Goal: Information Seeking & Learning: Learn about a topic

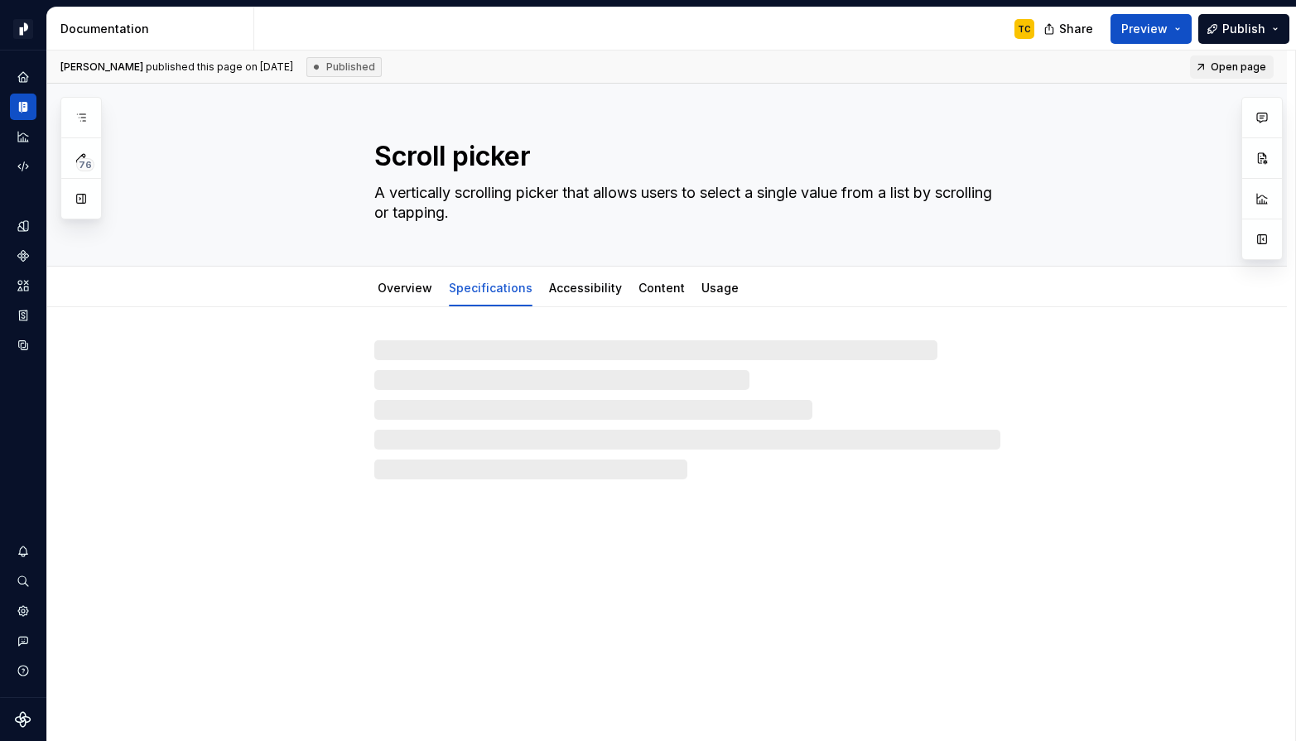
type textarea "*"
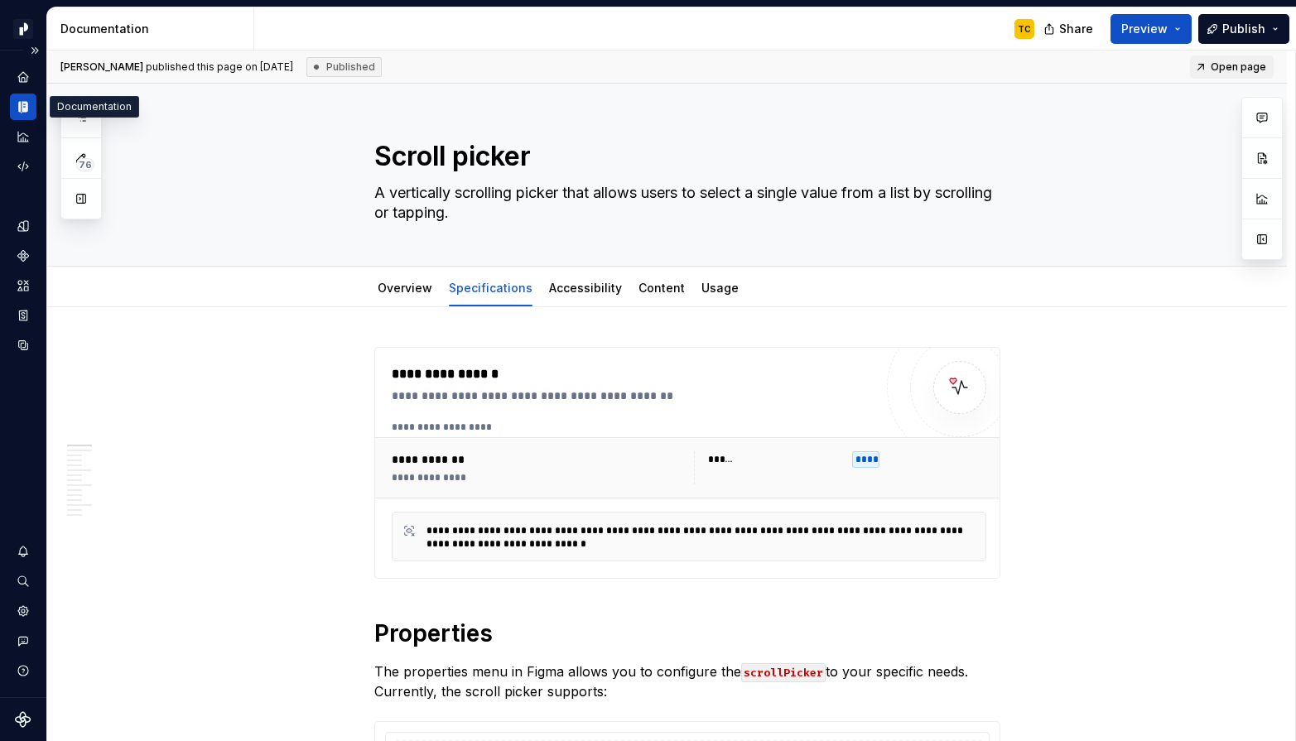
click at [18, 111] on icon "Documentation" at bounding box center [19, 108] width 3 height 12
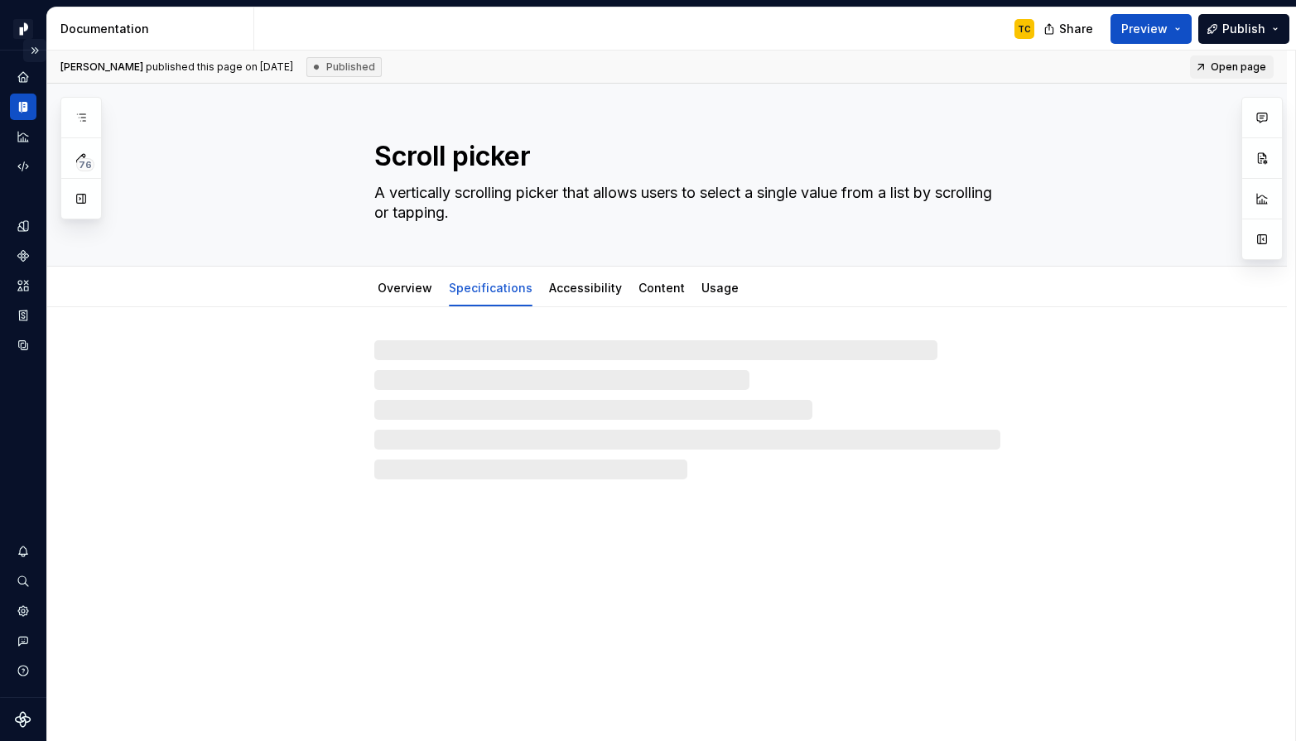
click at [32, 48] on button "Expand sidebar" at bounding box center [34, 50] width 23 height 23
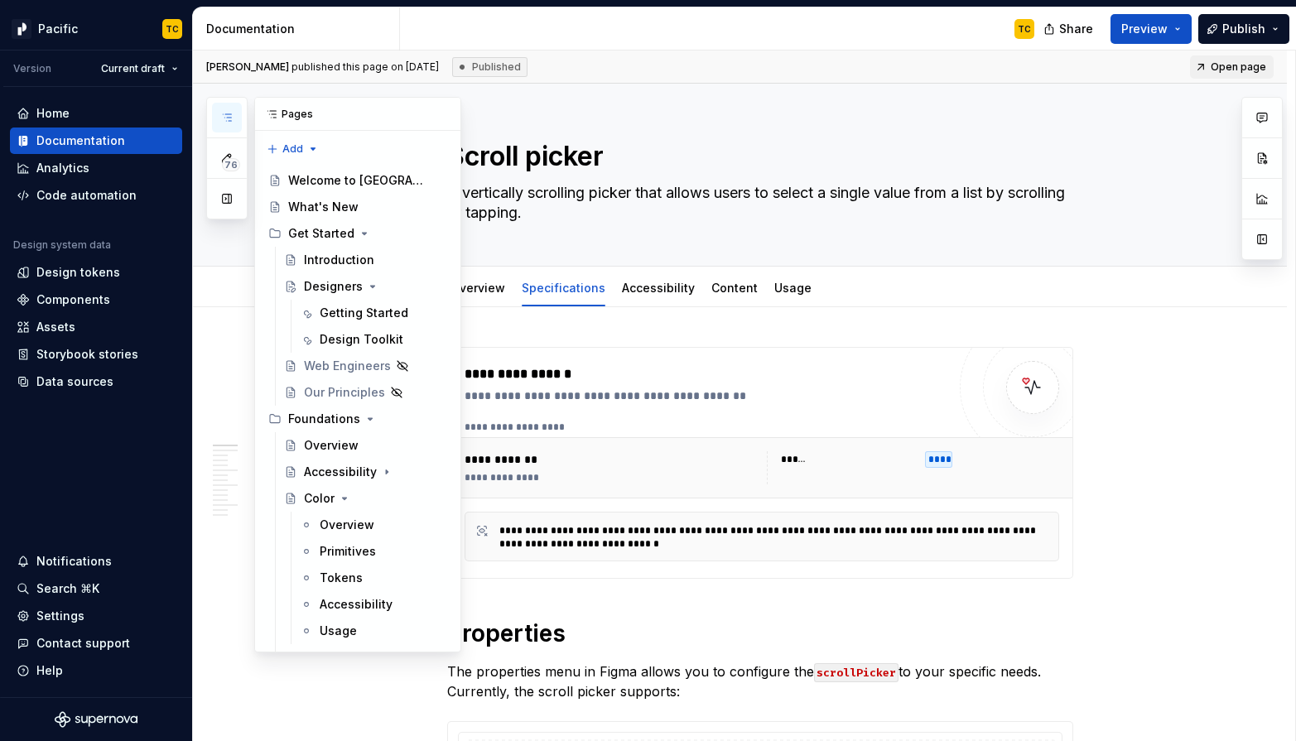
click at [236, 113] on button "button" at bounding box center [227, 118] width 30 height 30
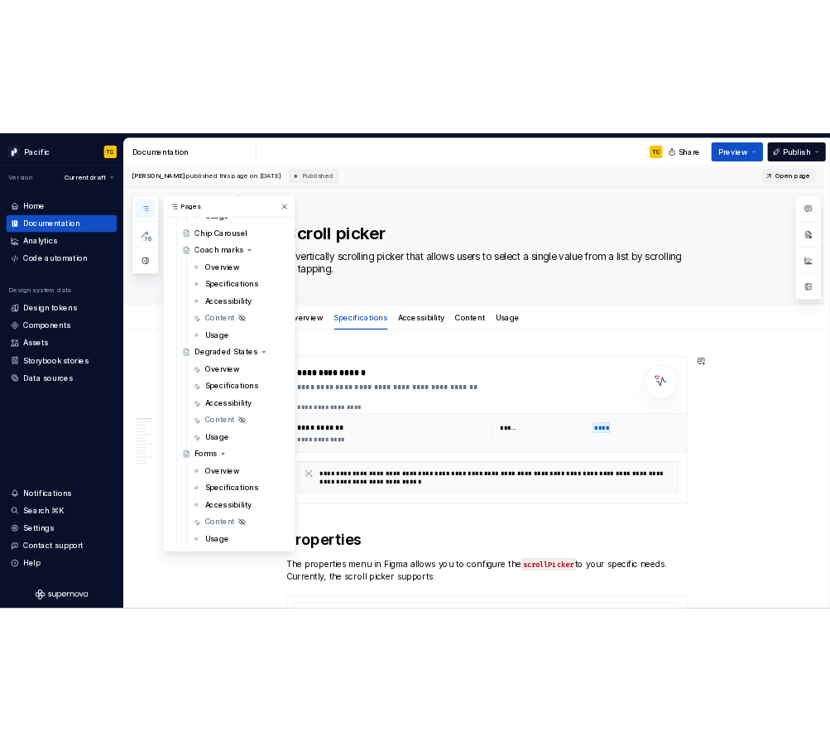
scroll to position [10592, 0]
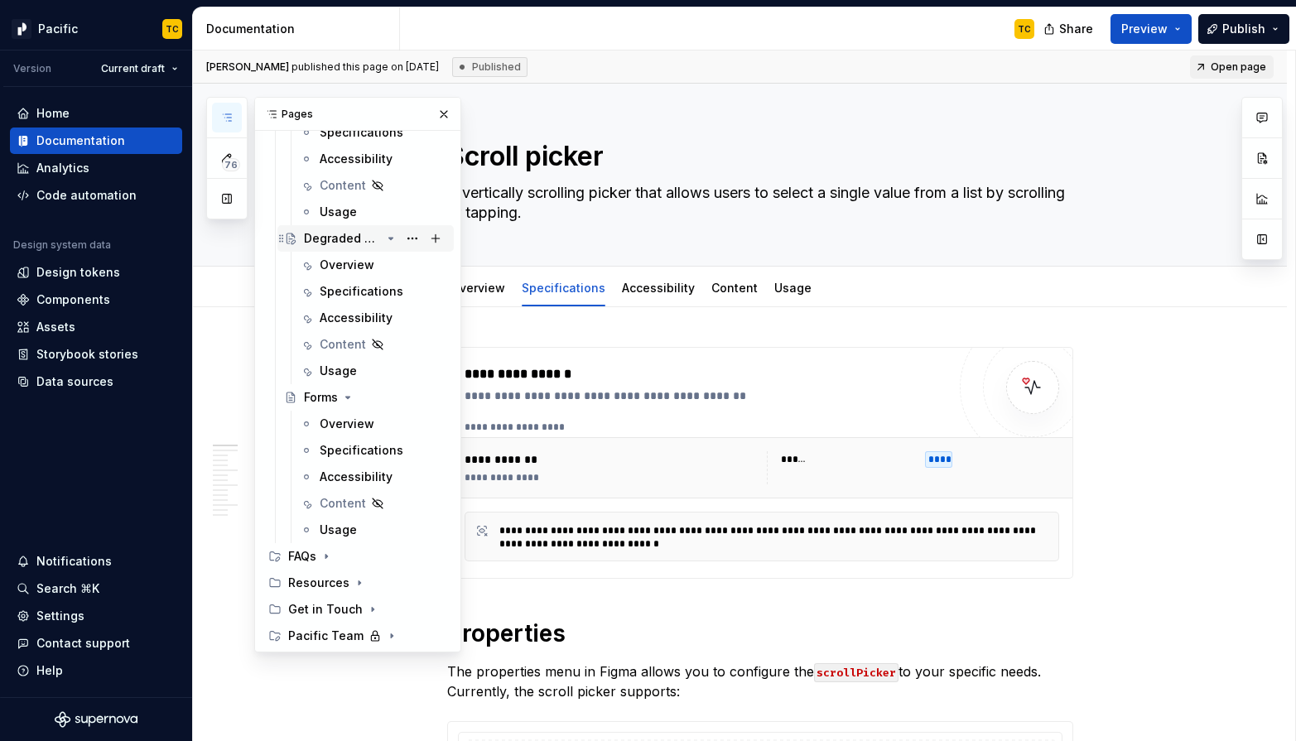
click at [357, 241] on div "Degraded States" at bounding box center [342, 238] width 77 height 17
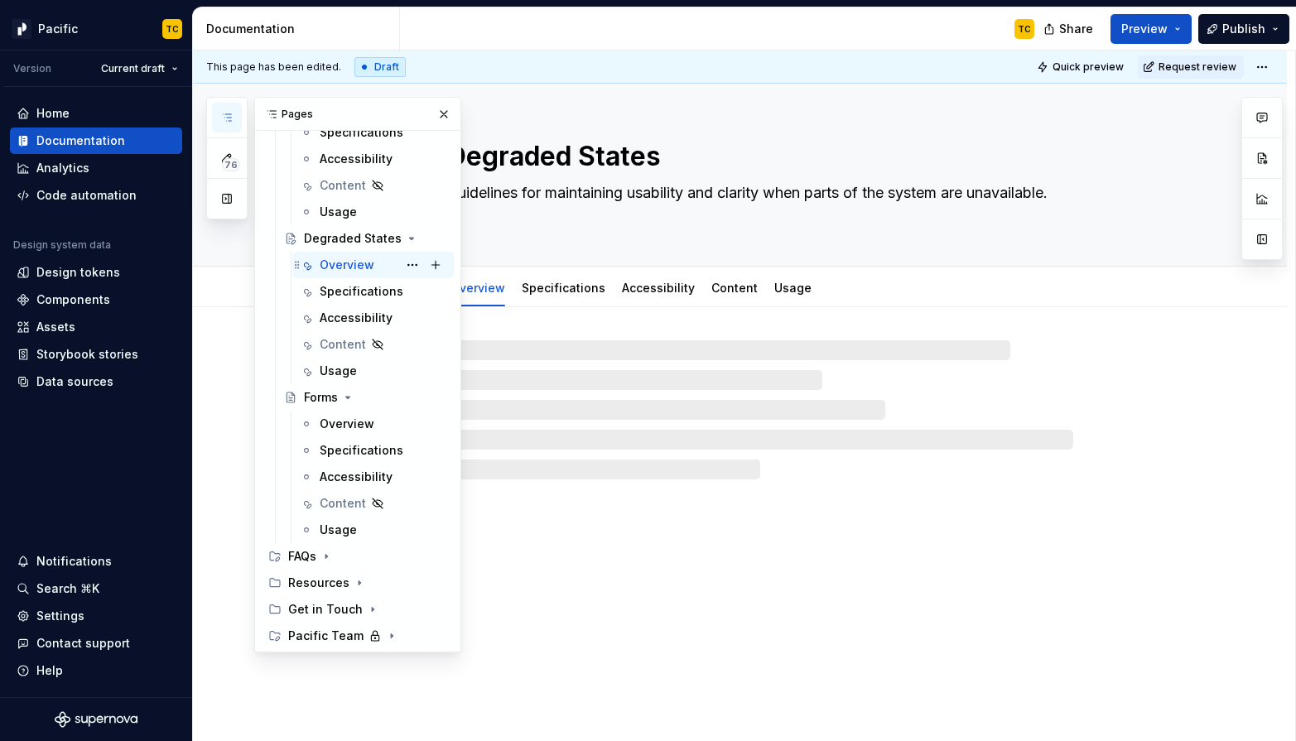
click at [344, 263] on div "Overview" at bounding box center [347, 265] width 55 height 17
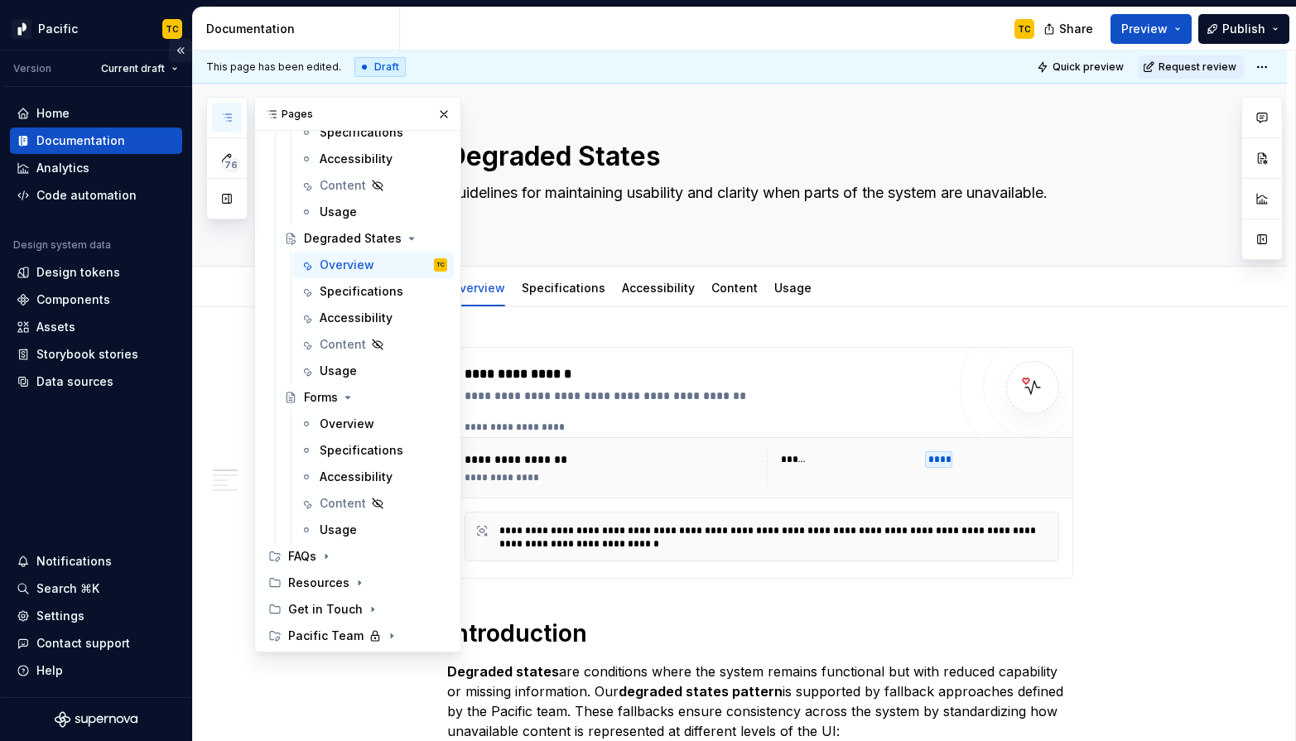
click at [180, 51] on button "Collapse sidebar" at bounding box center [180, 50] width 23 height 23
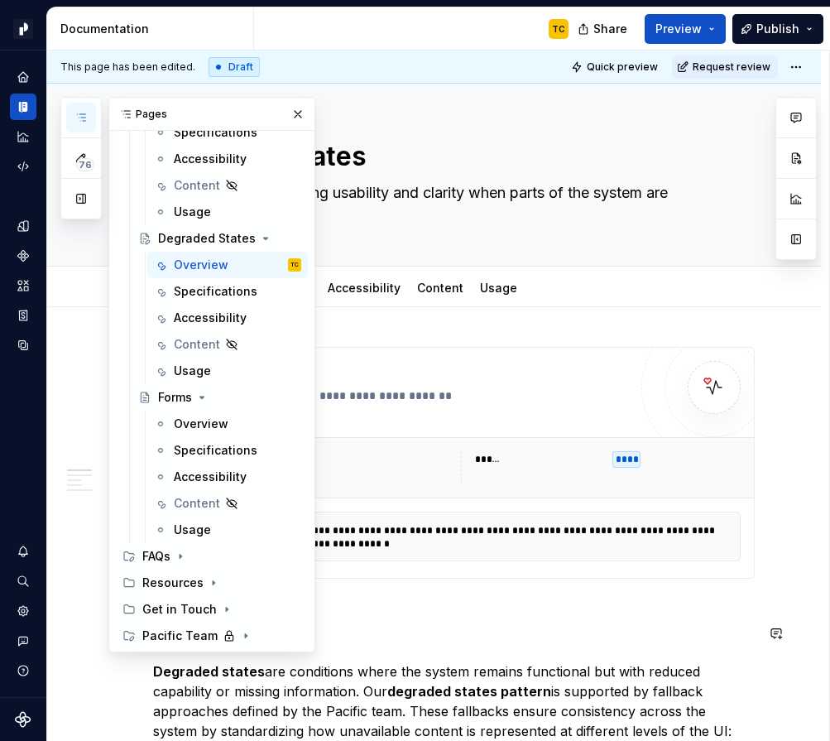
click at [305, 115] on button "button" at bounding box center [297, 114] width 23 height 23
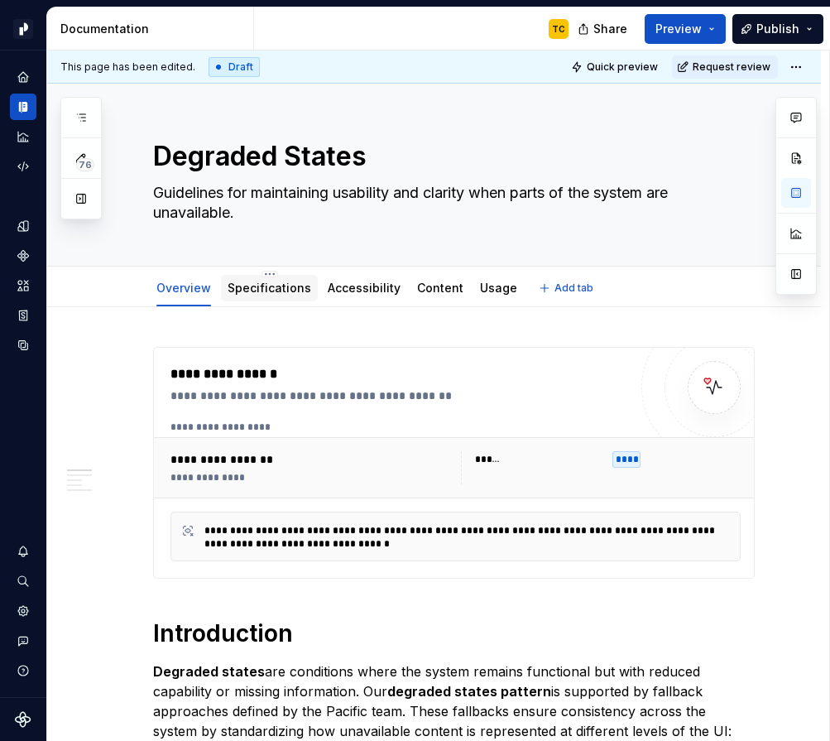
click at [252, 291] on link "Specifications" at bounding box center [270, 288] width 84 height 14
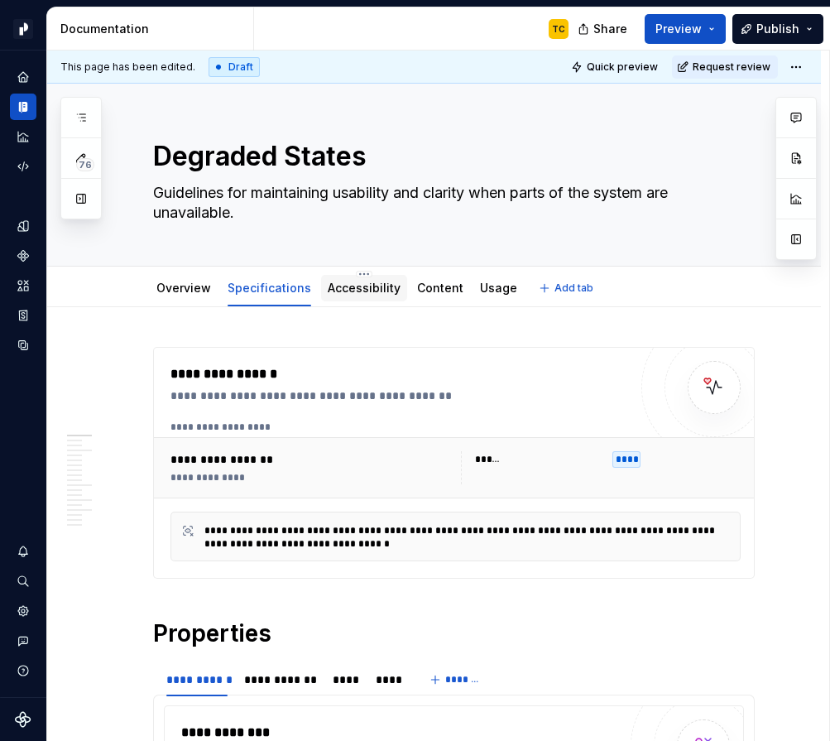
click at [372, 292] on link "Accessibility" at bounding box center [364, 288] width 73 height 14
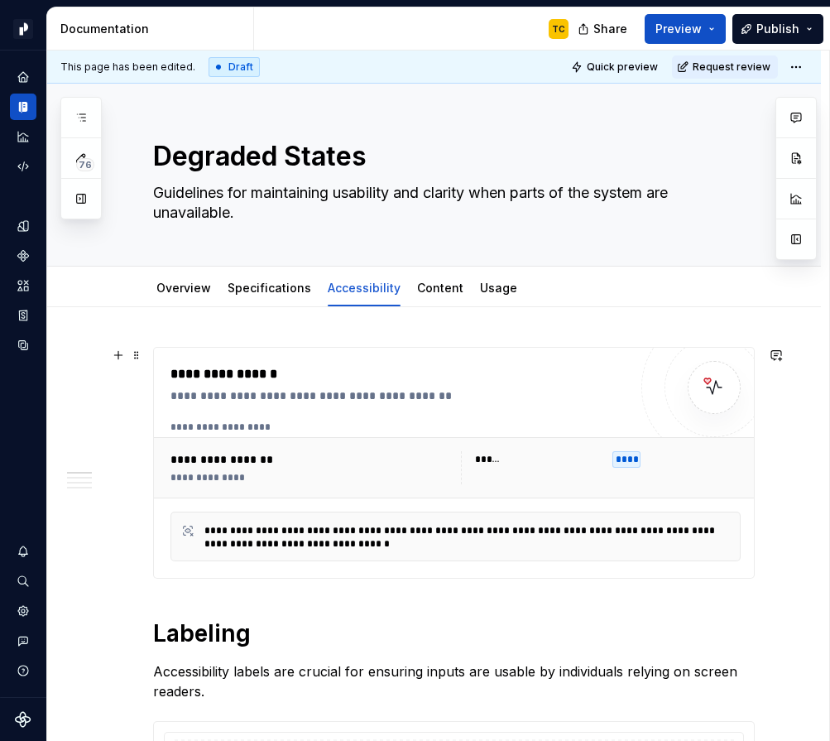
type textarea "*"
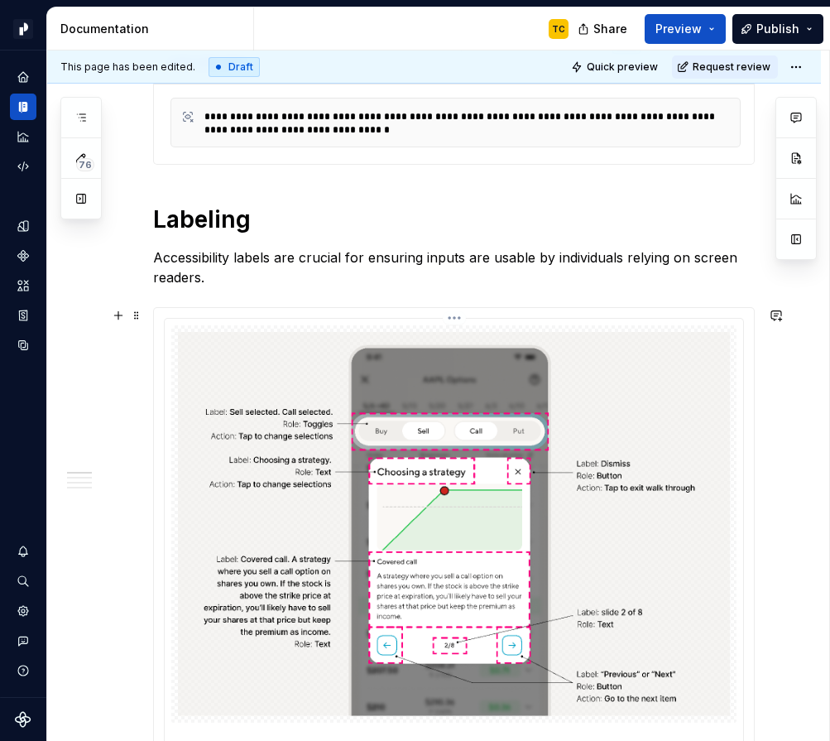
scroll to position [321, 0]
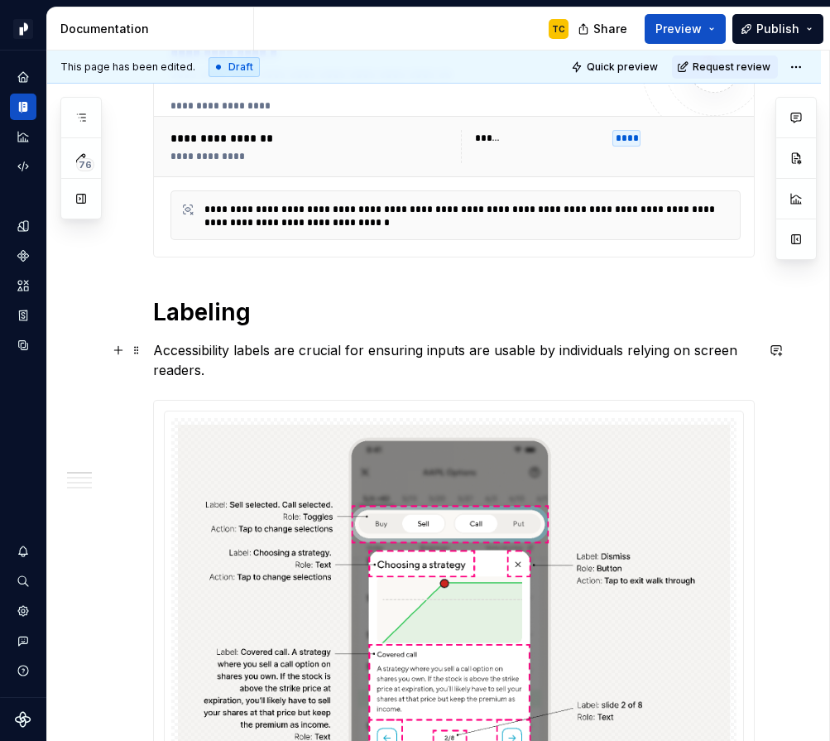
click at [286, 348] on p "Accessibility labels are crucial for ensuring inputs are usable by individuals …" at bounding box center [454, 360] width 602 height 40
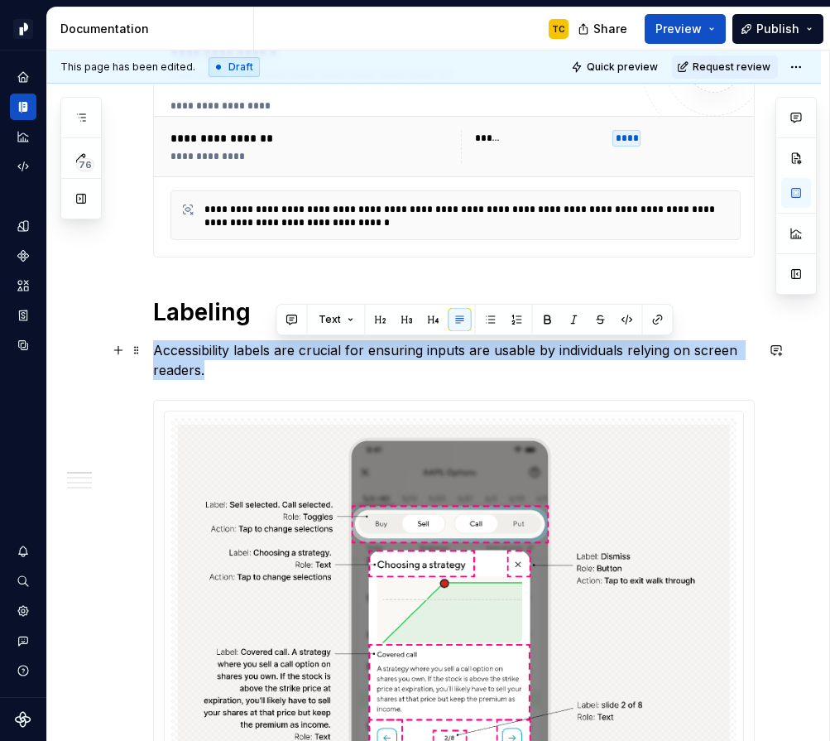
click at [286, 348] on p "Accessibility labels are crucial for ensuring inputs are usable by individuals …" at bounding box center [454, 360] width 602 height 40
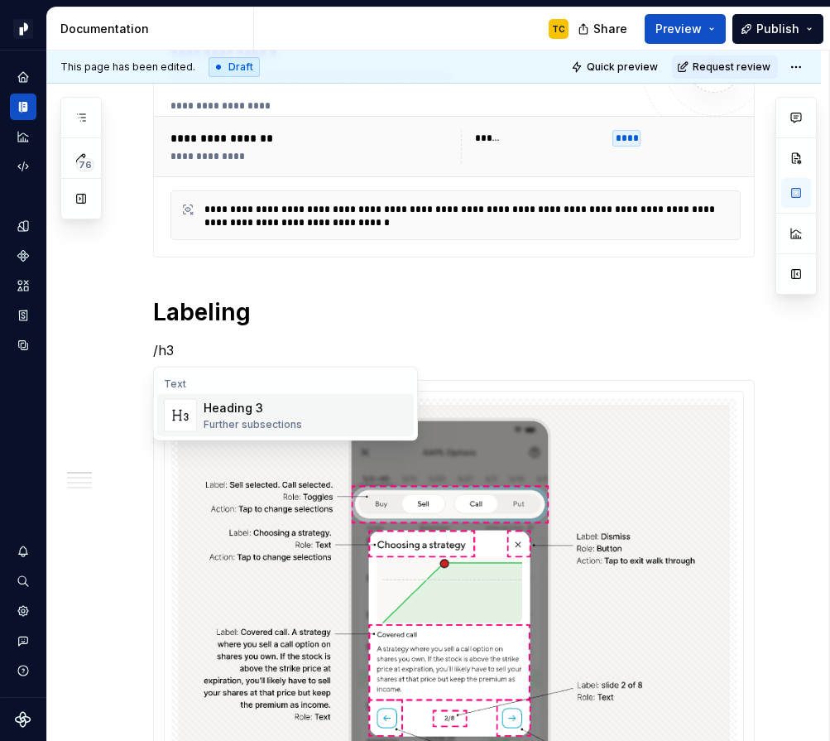
click at [262, 409] on div "Heading 3" at bounding box center [253, 408] width 99 height 17
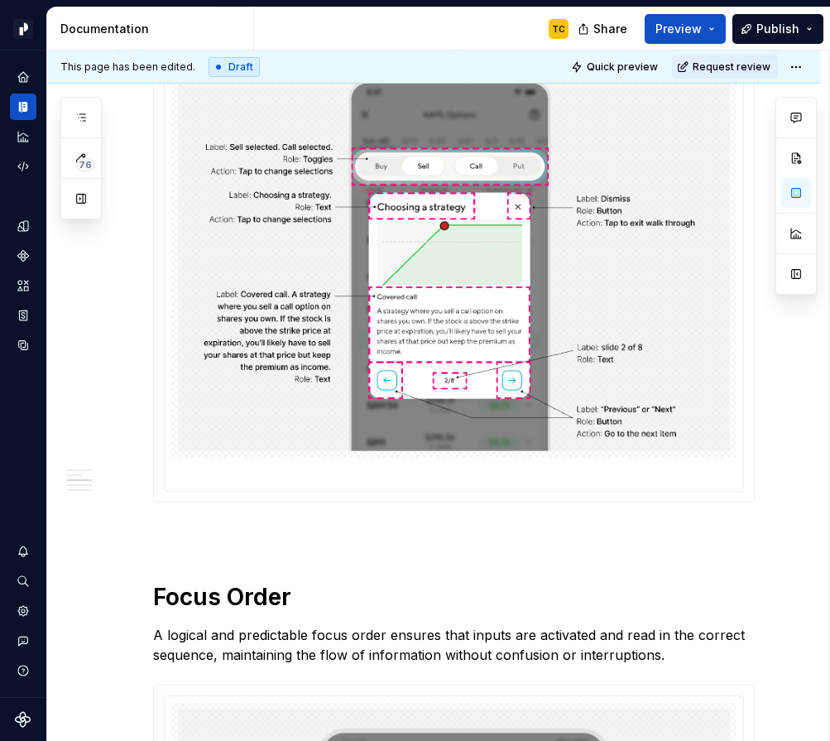
scroll to position [666, 0]
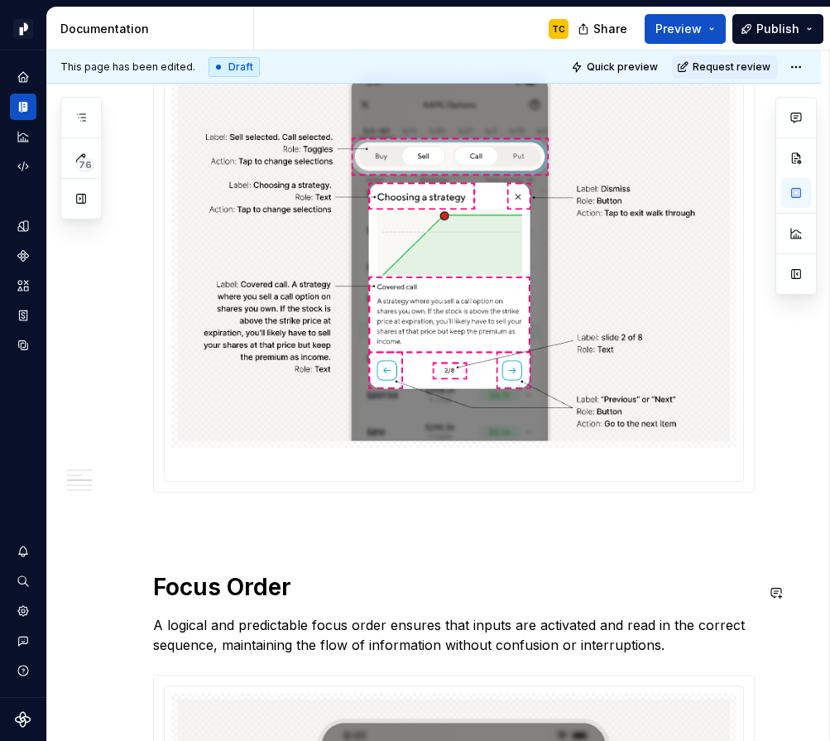
click at [317, 271] on img at bounding box center [454, 249] width 552 height 384
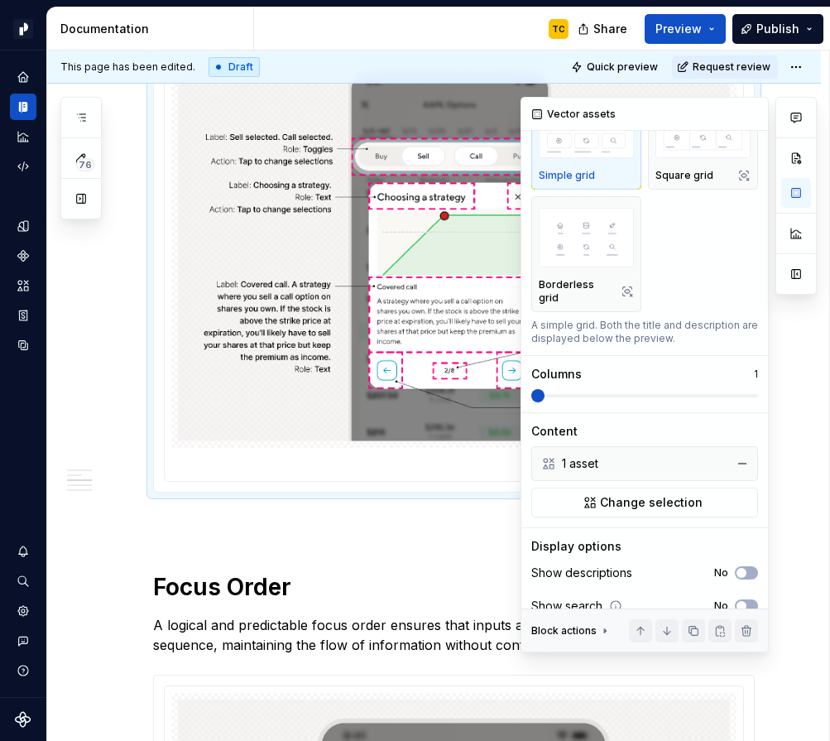
scroll to position [166, 0]
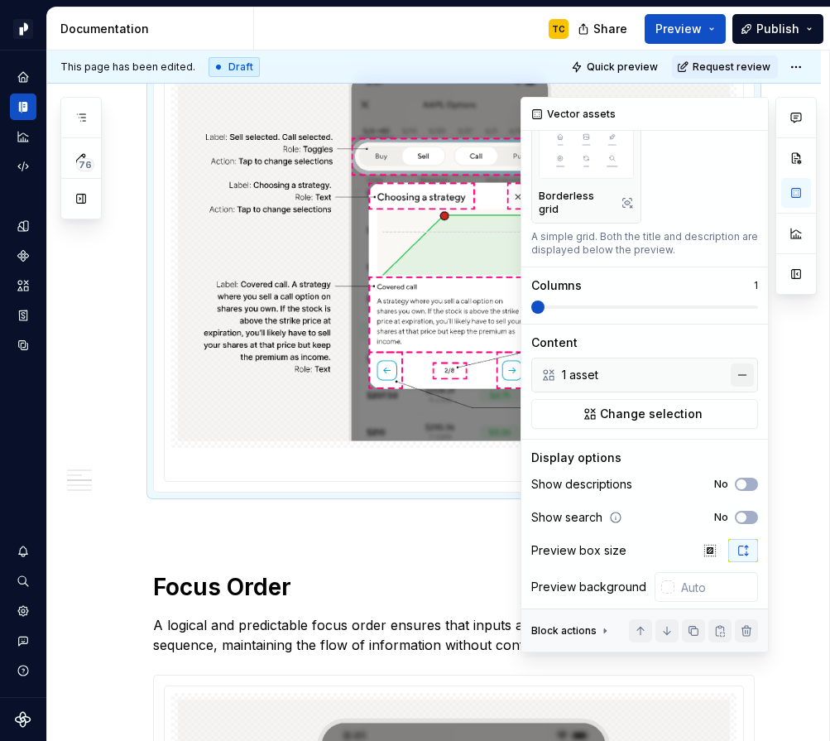
click at [749, 363] on button "button" at bounding box center [742, 374] width 23 height 23
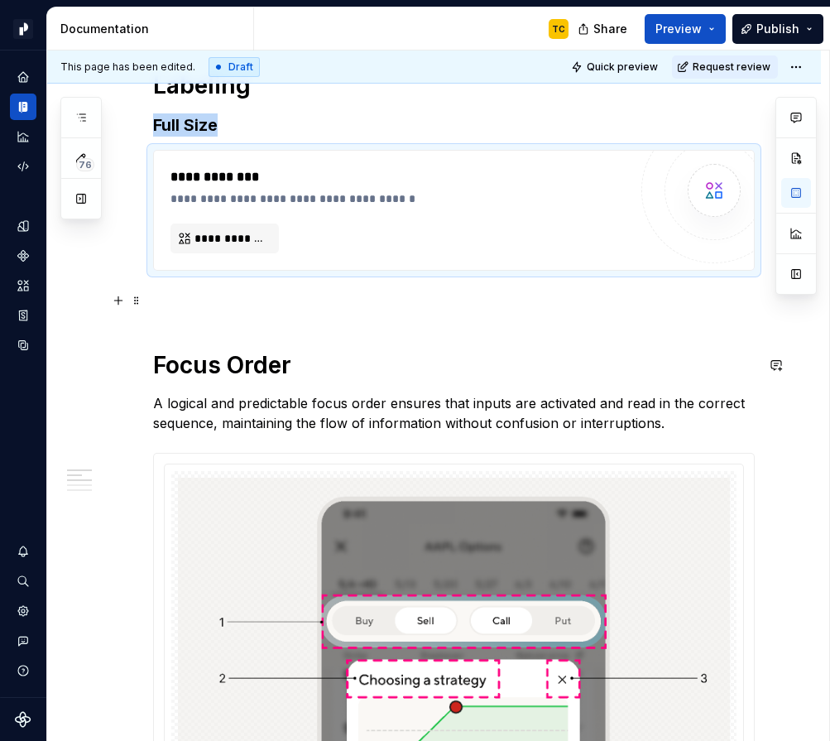
scroll to position [466, 0]
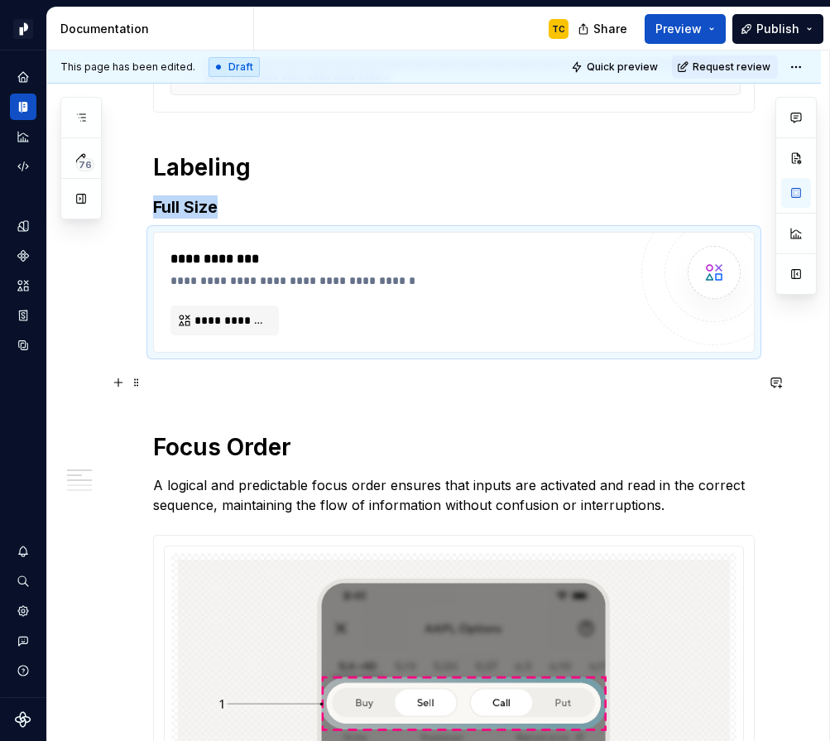
click at [224, 377] on p at bounding box center [454, 383] width 602 height 20
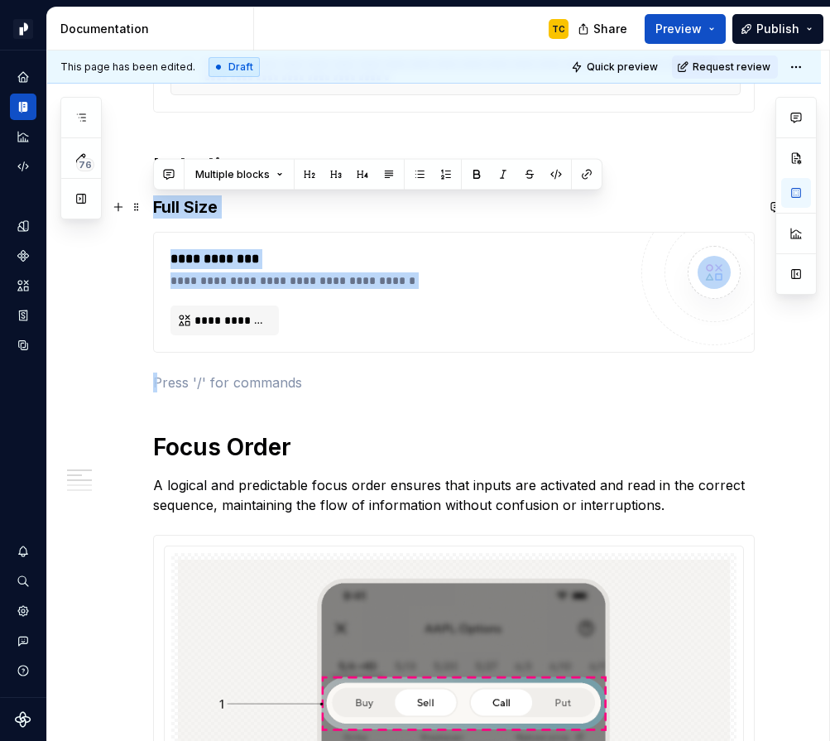
drag, startPoint x: 190, startPoint y: 372, endPoint x: 147, endPoint y: 215, distance: 162.3
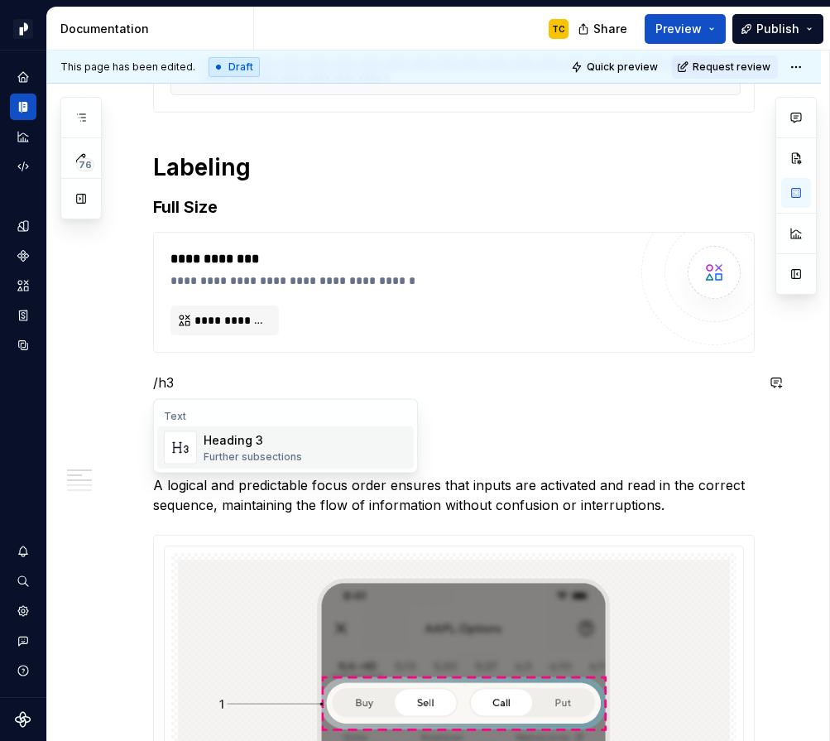
click at [186, 456] on img "Suggestions" at bounding box center [180, 447] width 31 height 33
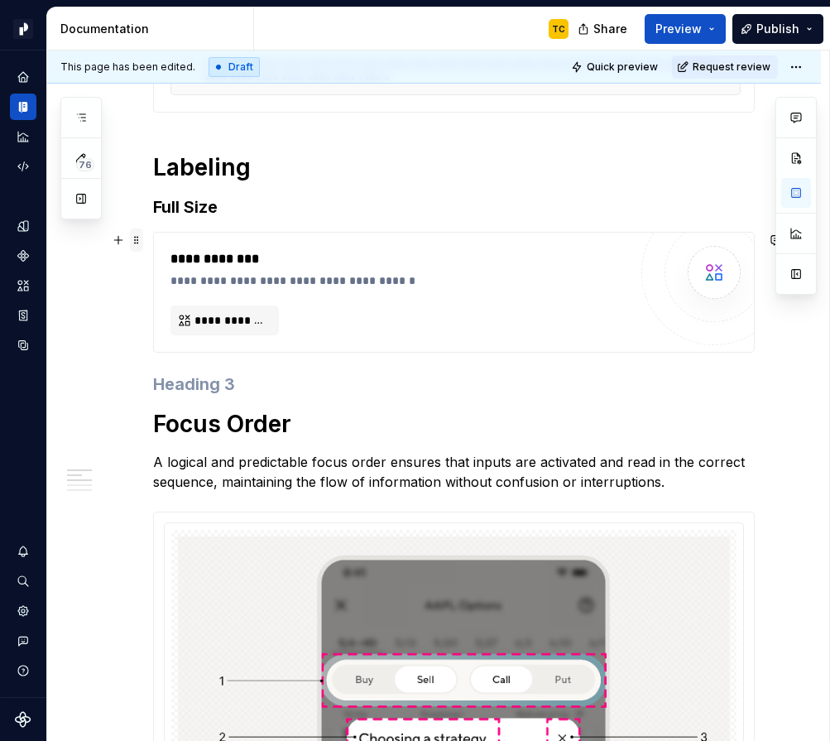
click at [137, 240] on span at bounding box center [136, 239] width 13 height 23
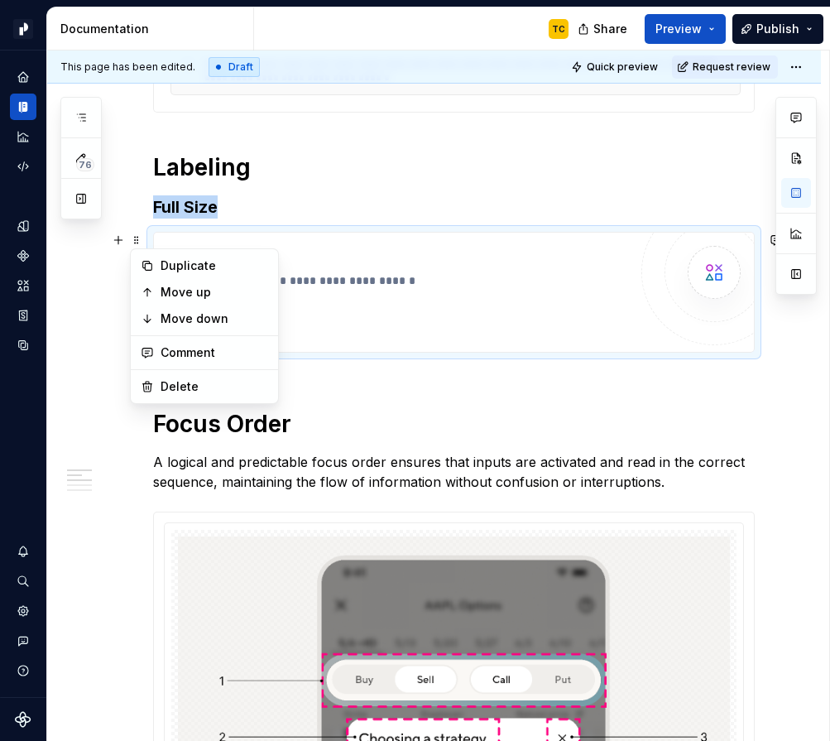
click at [314, 377] on h3 at bounding box center [454, 384] width 602 height 23
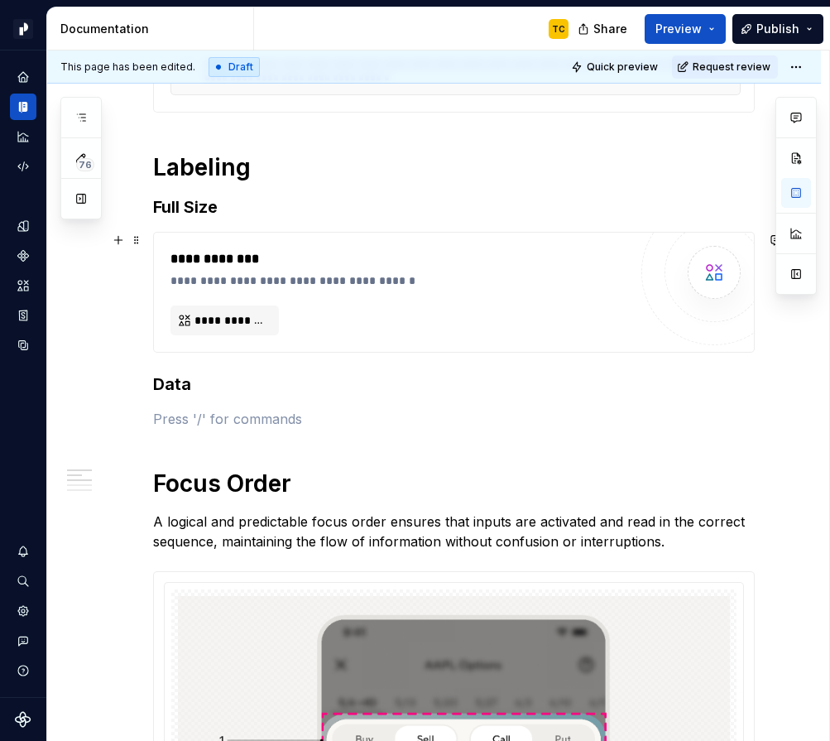
click at [153, 243] on div "**********" at bounding box center [454, 292] width 602 height 121
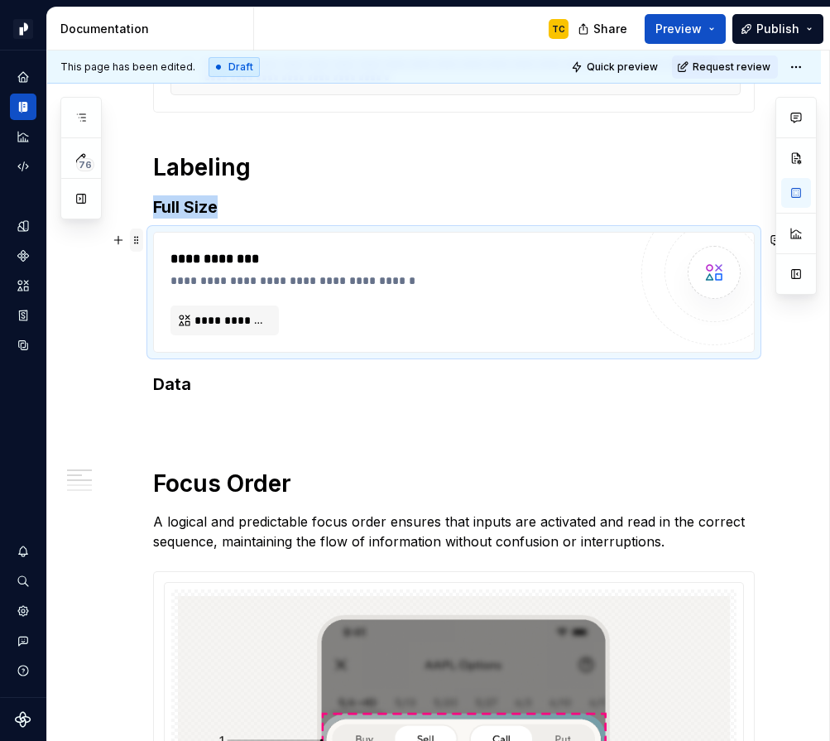
click at [137, 242] on span at bounding box center [136, 239] width 13 height 23
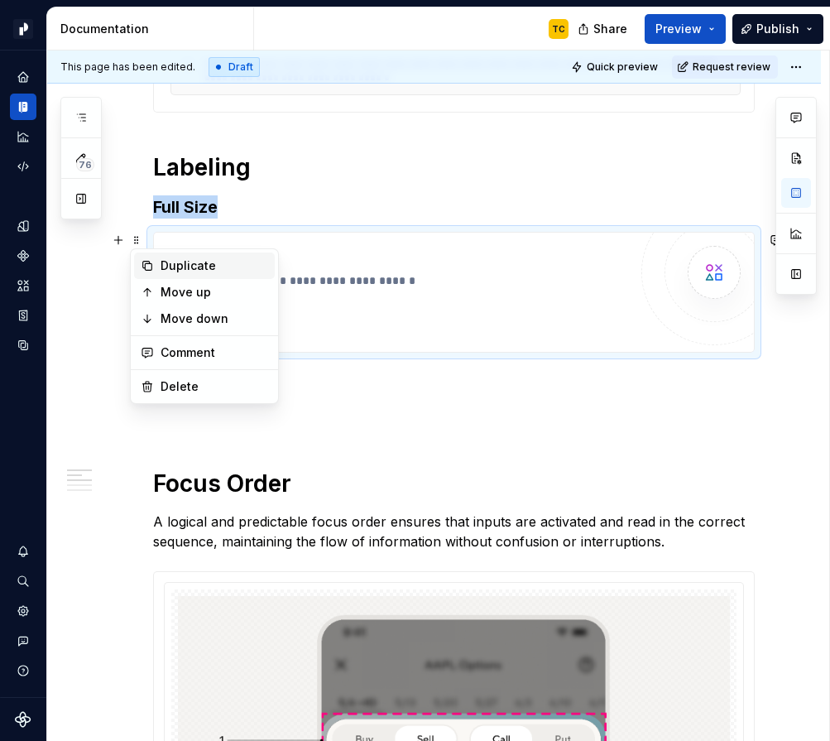
click at [176, 272] on div "Duplicate" at bounding box center [215, 265] width 108 height 17
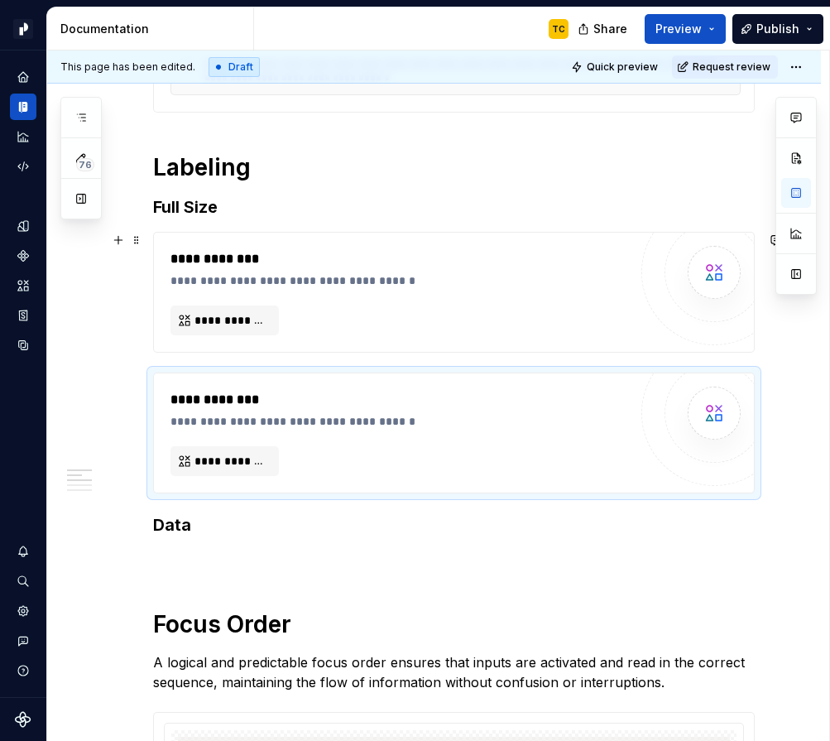
scroll to position [477, 0]
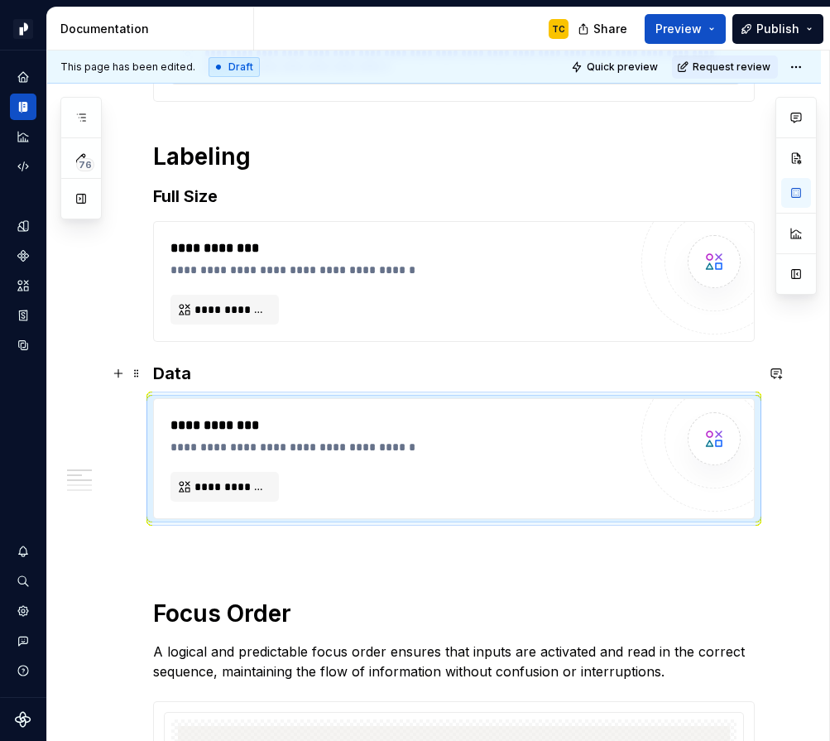
click at [222, 367] on h3 "Data" at bounding box center [454, 373] width 602 height 23
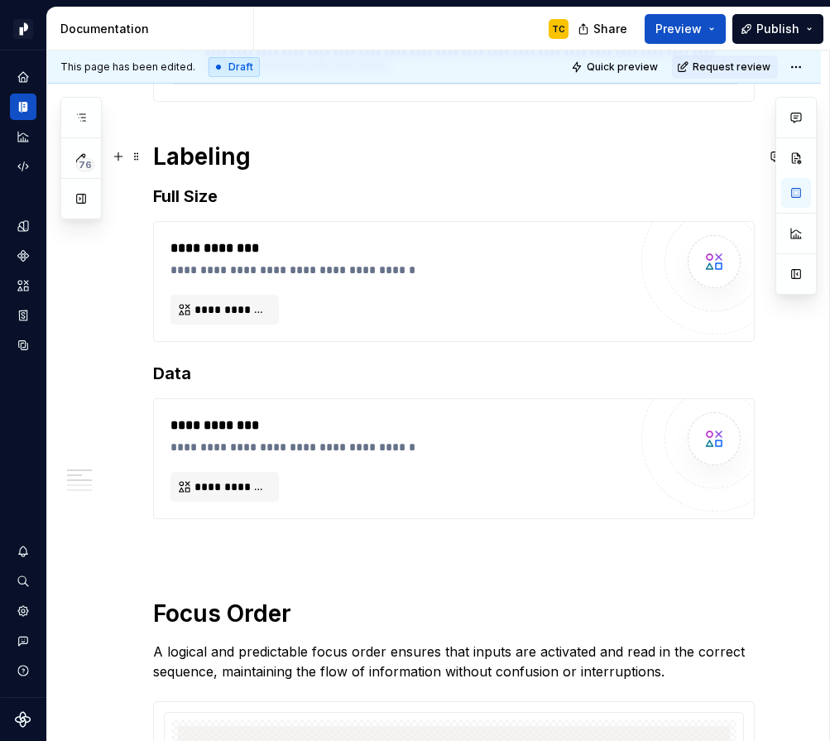
click at [281, 169] on h1 "Labeling" at bounding box center [454, 157] width 602 height 30
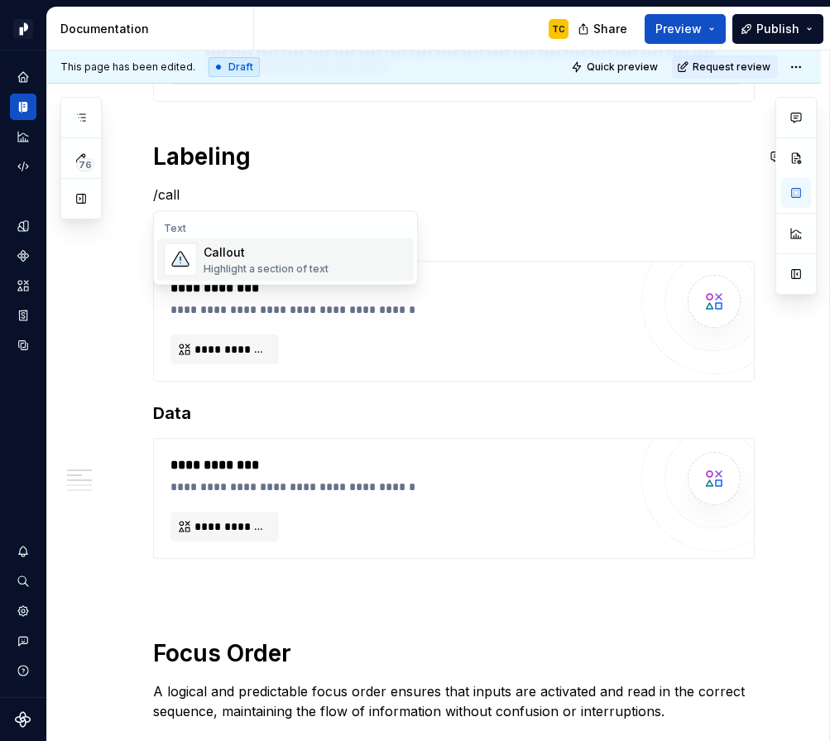
click at [298, 255] on div "Callout" at bounding box center [266, 252] width 125 height 17
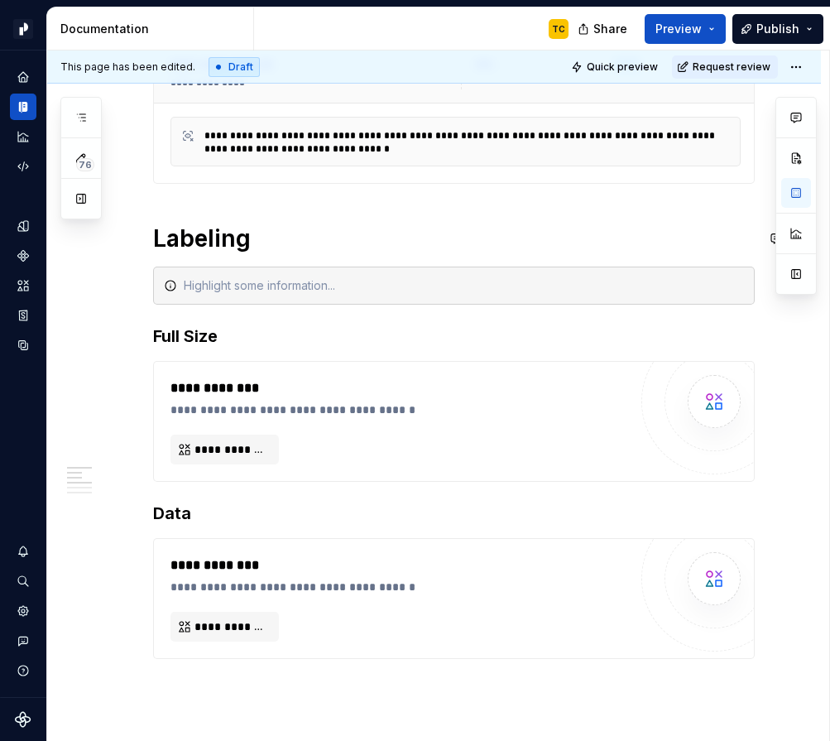
scroll to position [394, 0]
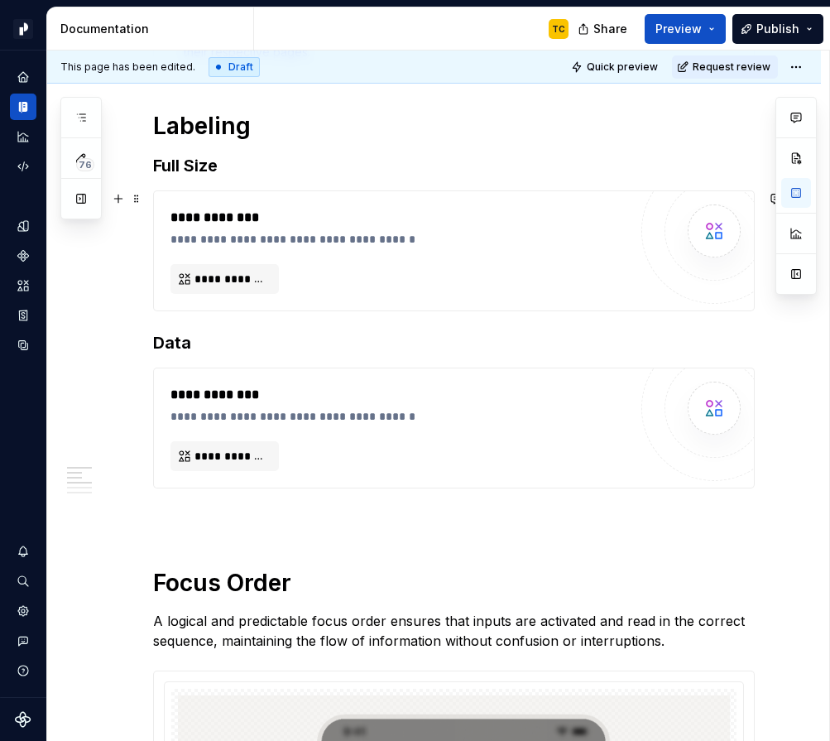
scroll to position [613, 0]
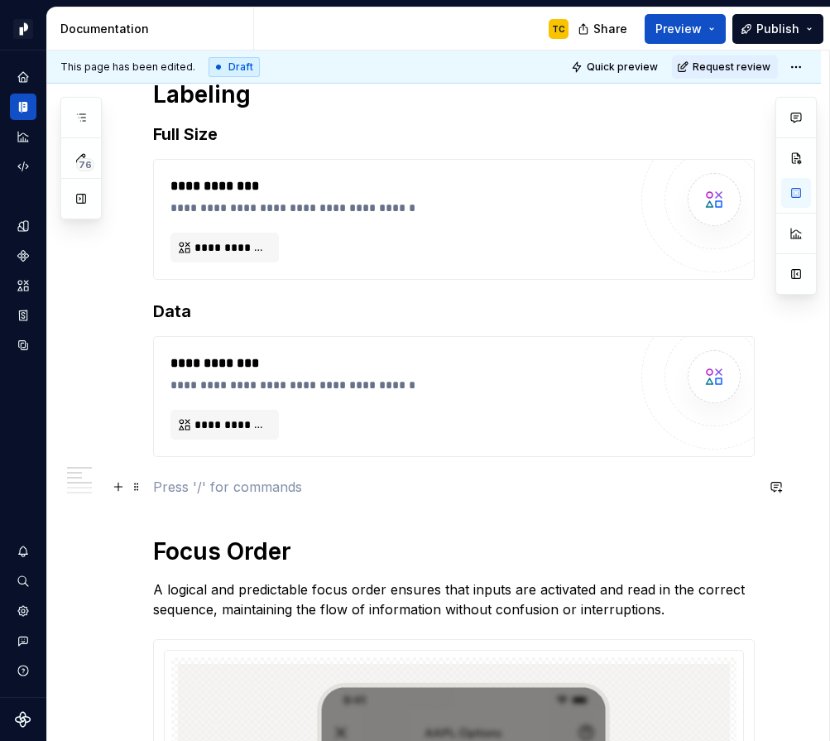
click at [180, 478] on p at bounding box center [454, 487] width 602 height 20
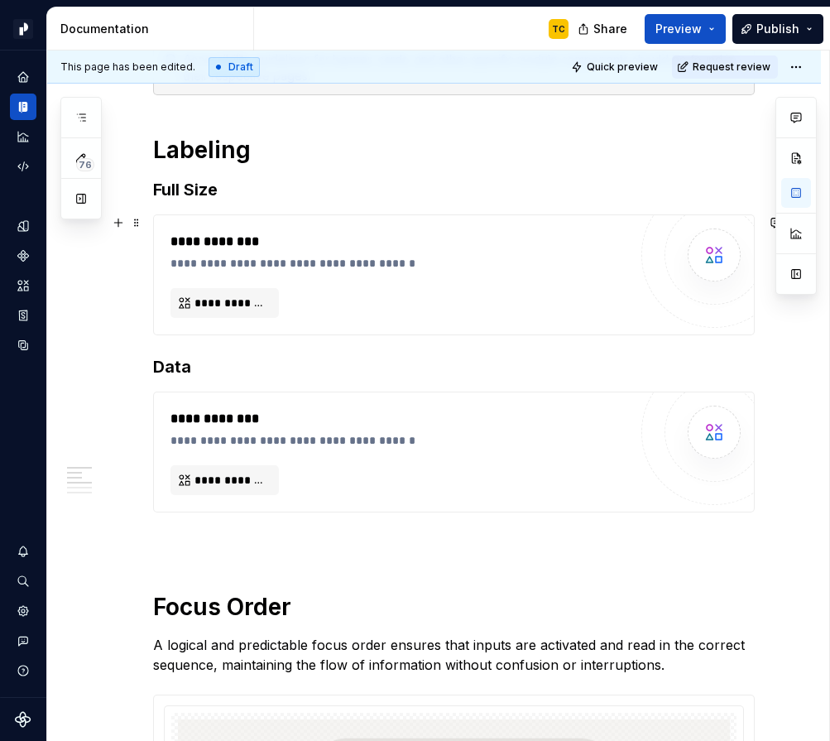
scroll to position [535, 0]
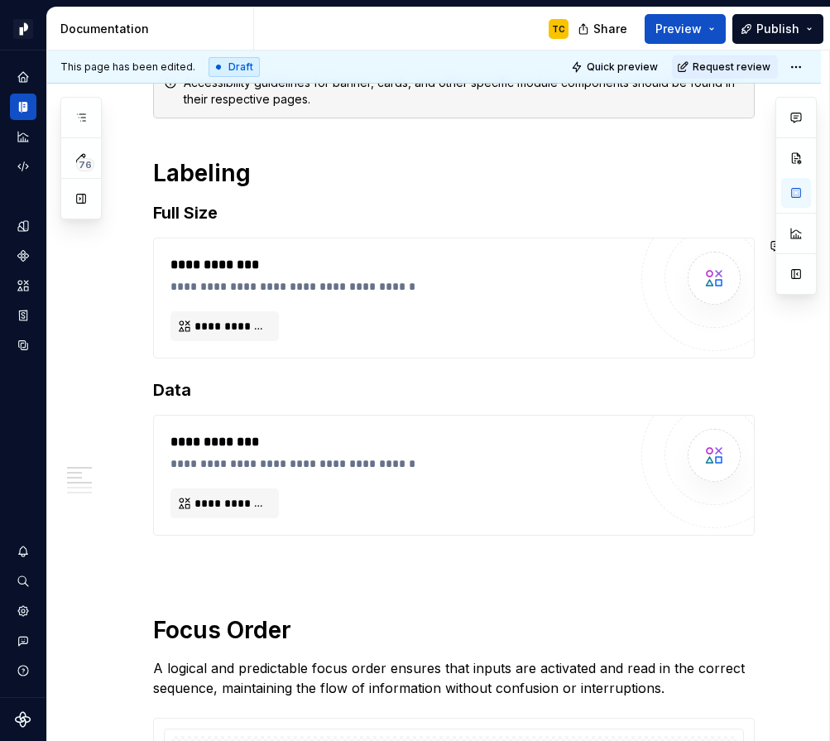
click at [211, 388] on h3 "Data" at bounding box center [454, 389] width 602 height 23
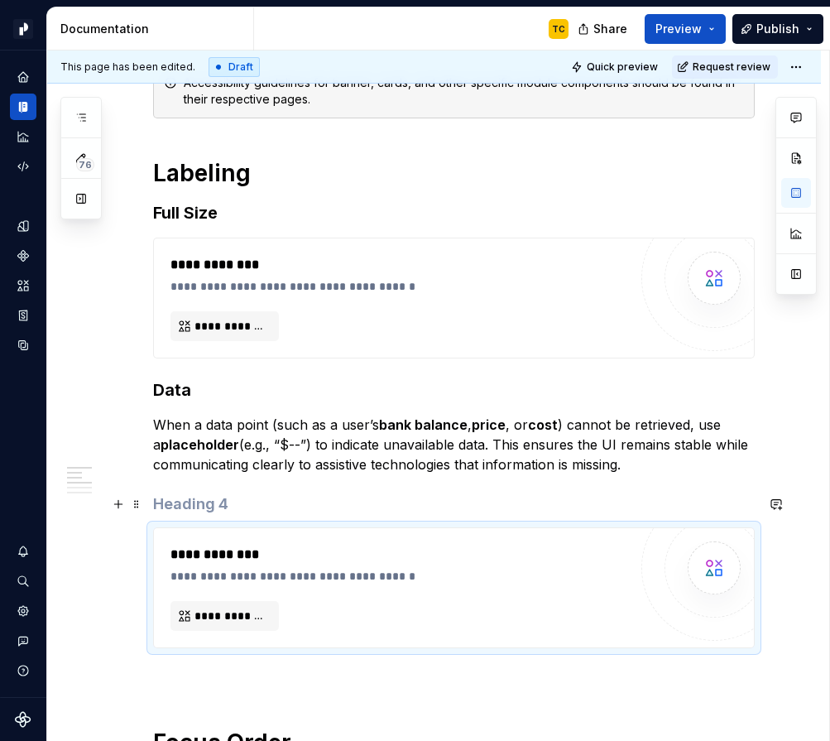
click at [201, 499] on h4 at bounding box center [454, 504] width 602 height 20
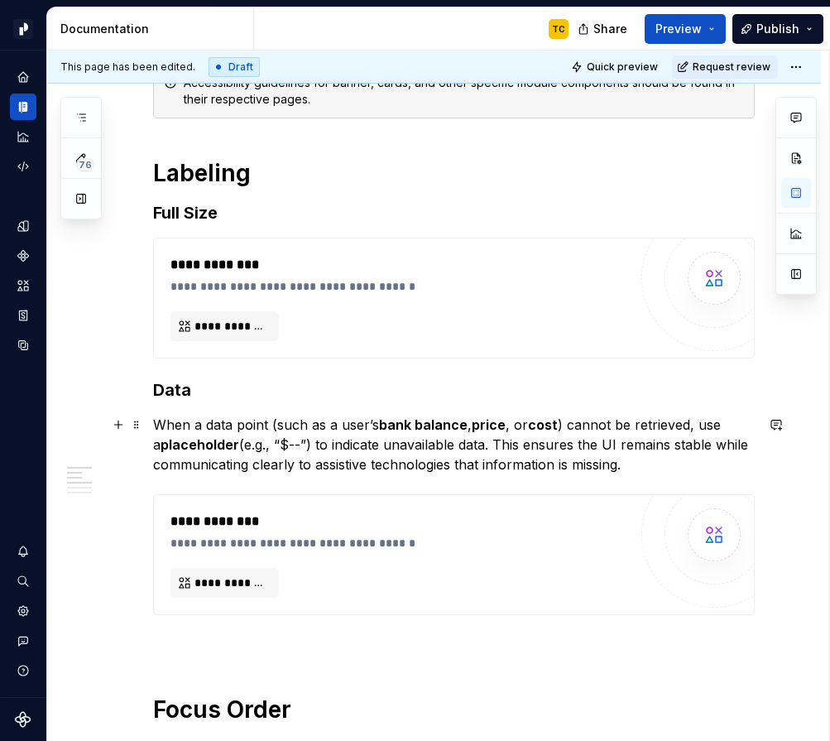
click at [664, 464] on p "When a data point (such as a user’s bank balance , price , or cost ) cannot be …" at bounding box center [454, 445] width 602 height 60
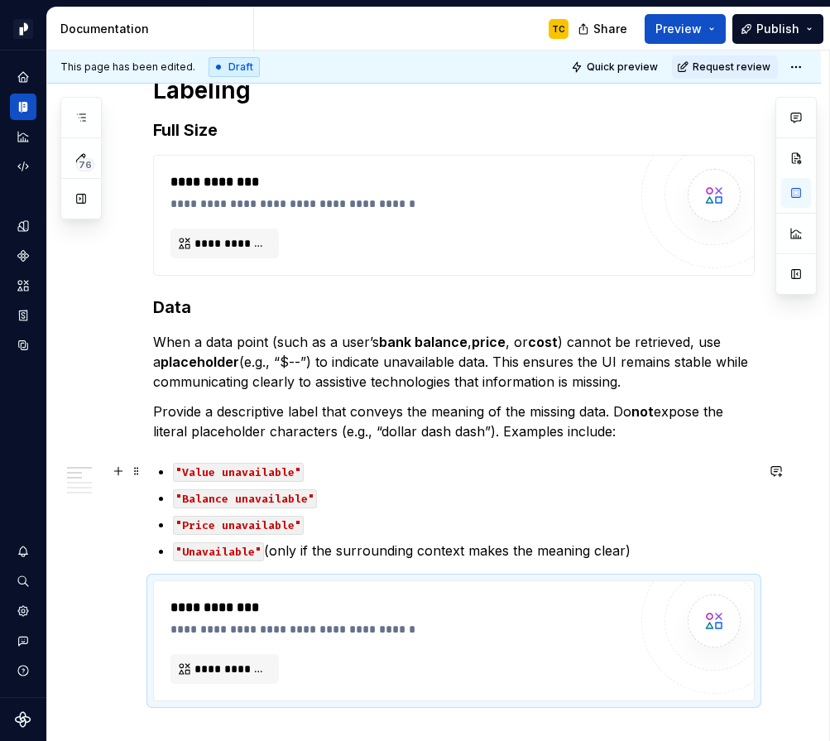
scroll to position [661, 0]
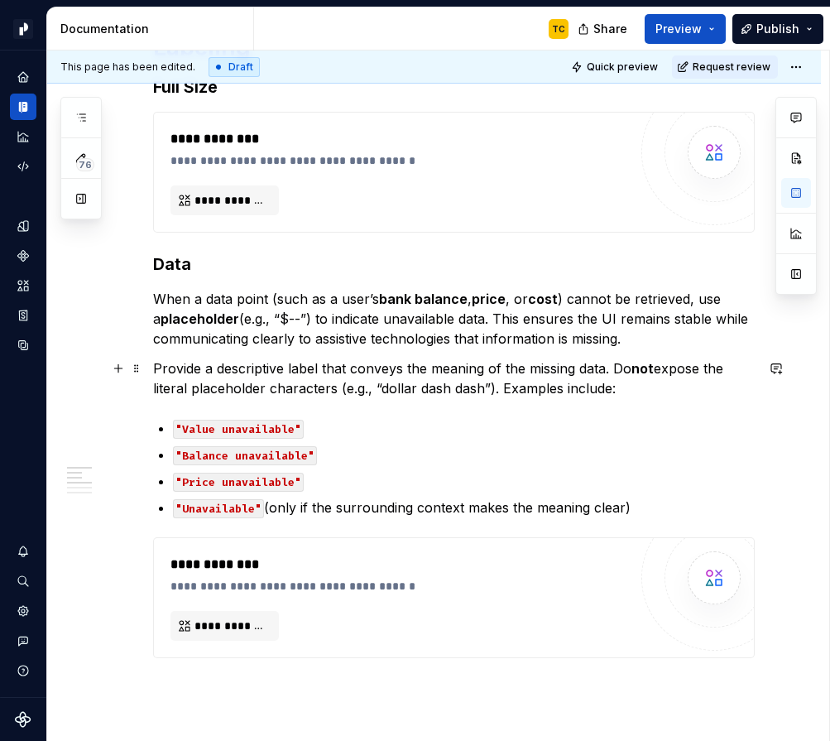
click at [503, 388] on p "Provide a descriptive label that conveys the meaning of the missing data. Do no…" at bounding box center [454, 378] width 602 height 40
click at [642, 507] on p ""Unavailable" (only if the surrounding context makes the meaning clear)" at bounding box center [464, 508] width 582 height 20
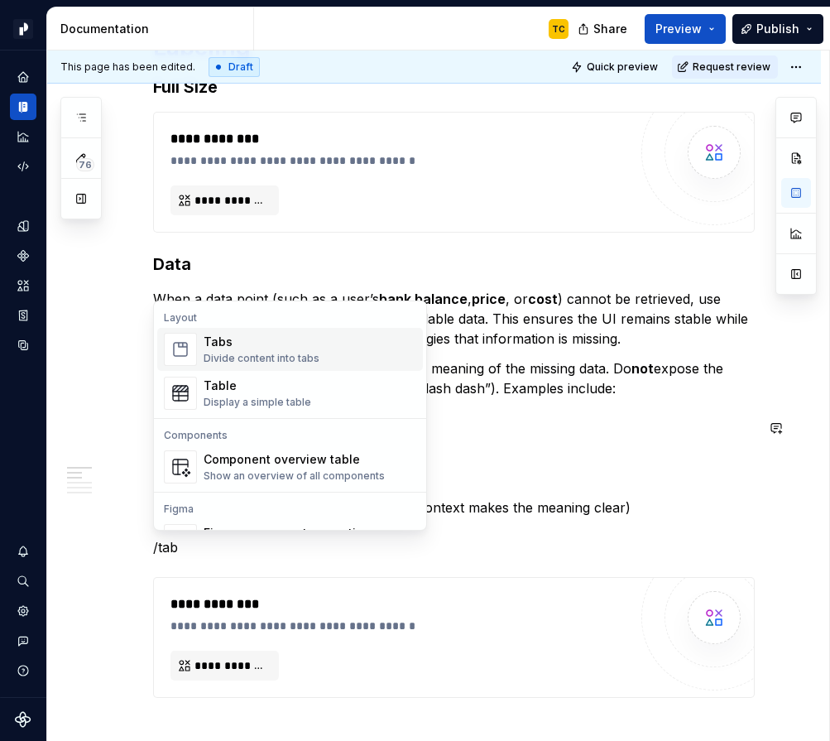
click at [269, 342] on div "Tabs" at bounding box center [262, 342] width 116 height 17
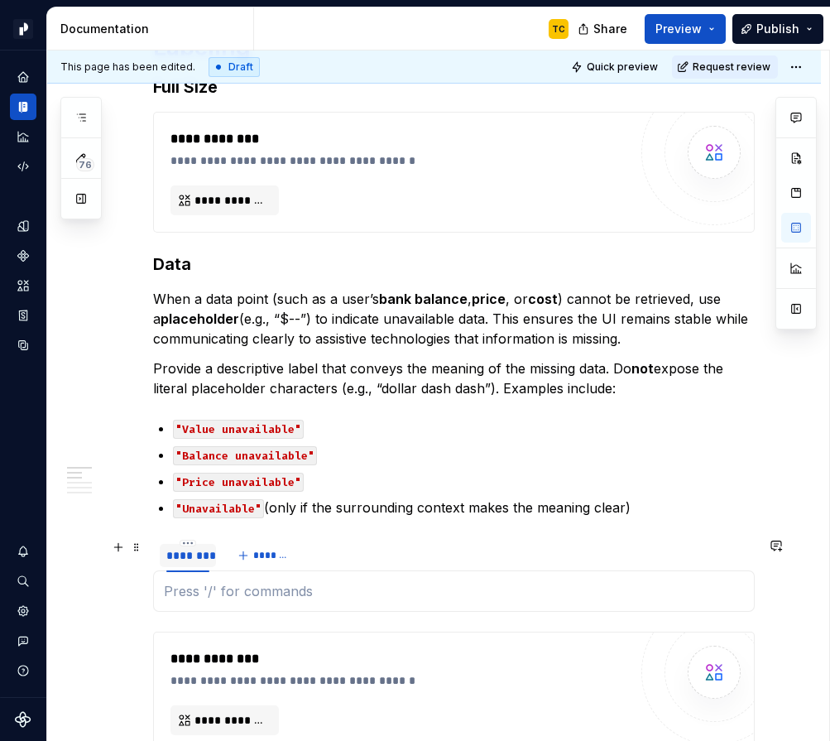
click at [181, 565] on div "********" at bounding box center [188, 555] width 56 height 23
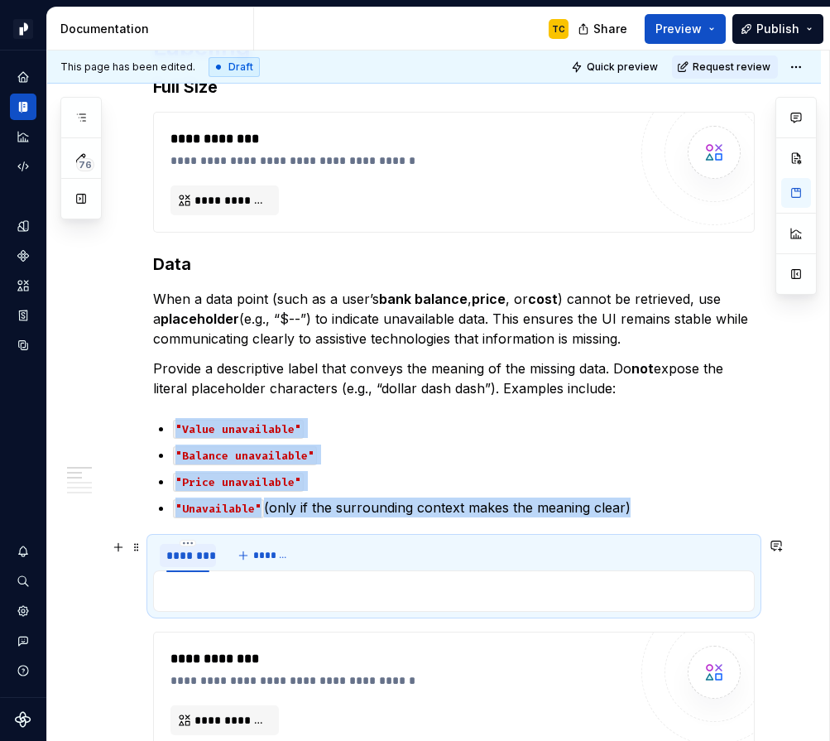
click at [181, 565] on div "********" at bounding box center [188, 555] width 56 height 23
type textarea "*"
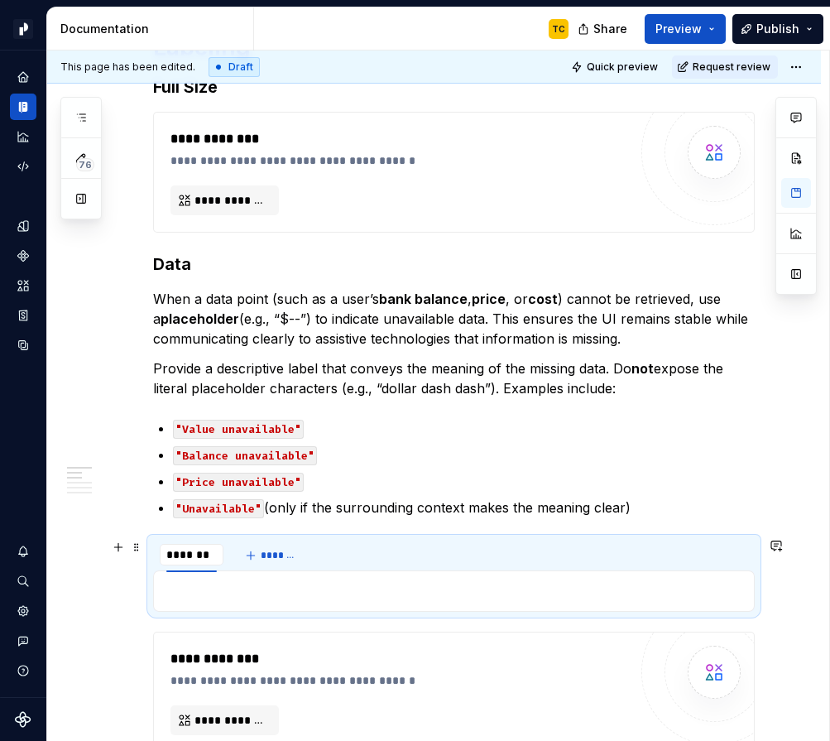
type input "*********"
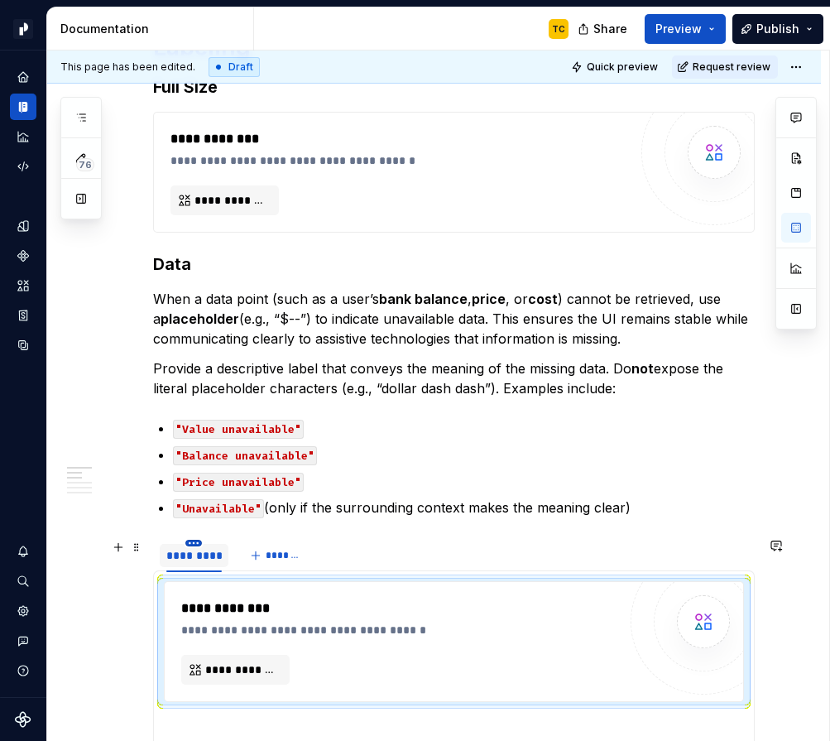
click at [194, 541] on html "Pacific TC Design system data Documentation TC Share Preview Publish 76 Pages A…" at bounding box center [415, 370] width 830 height 741
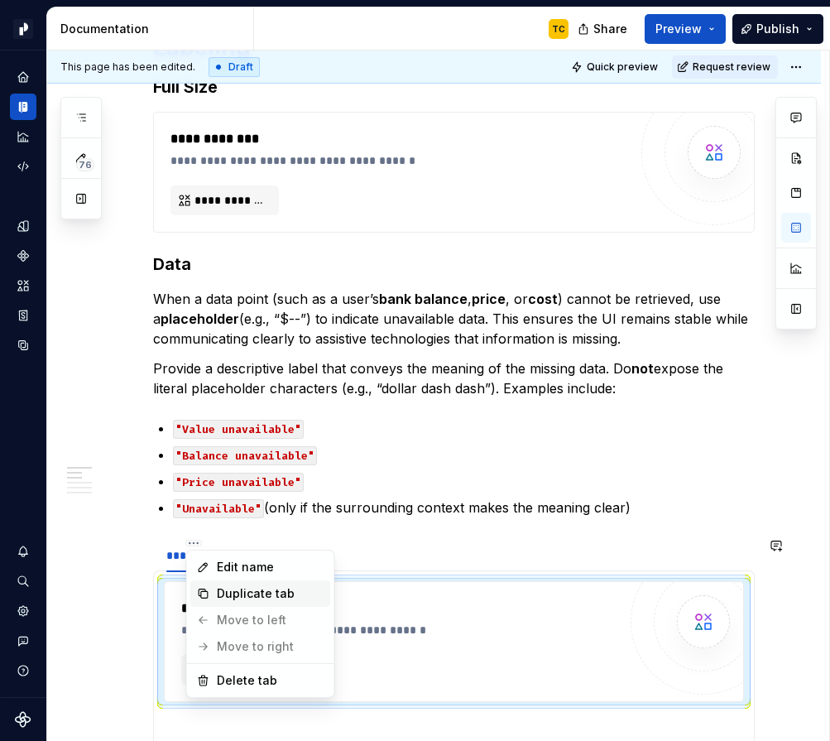
click at [234, 598] on div "Duplicate tab" at bounding box center [271, 593] width 108 height 17
type textarea "*"
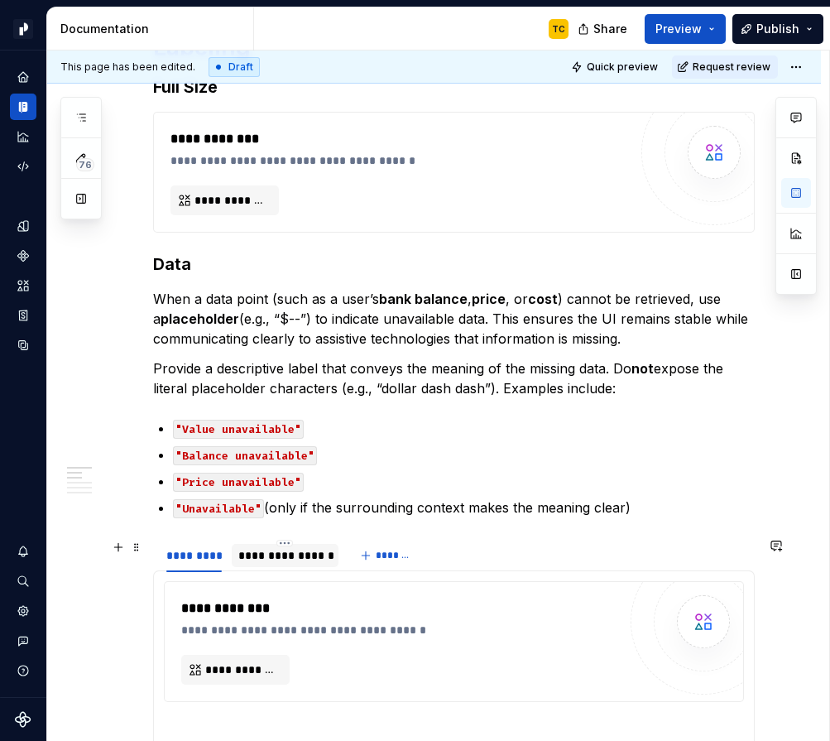
click at [271, 554] on div "**********" at bounding box center [285, 555] width 94 height 17
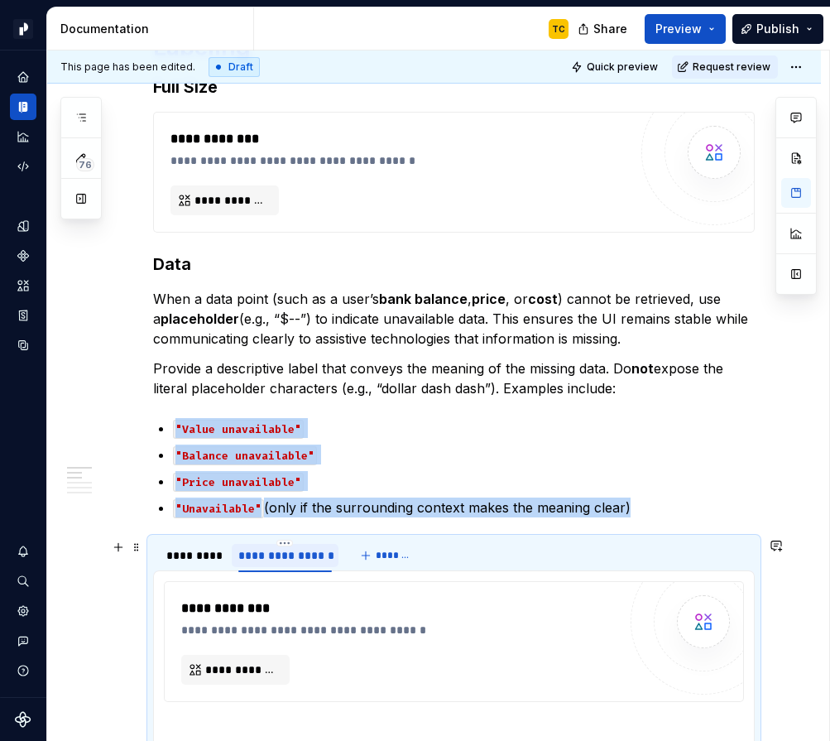
click at [271, 554] on div "**********" at bounding box center [285, 555] width 94 height 17
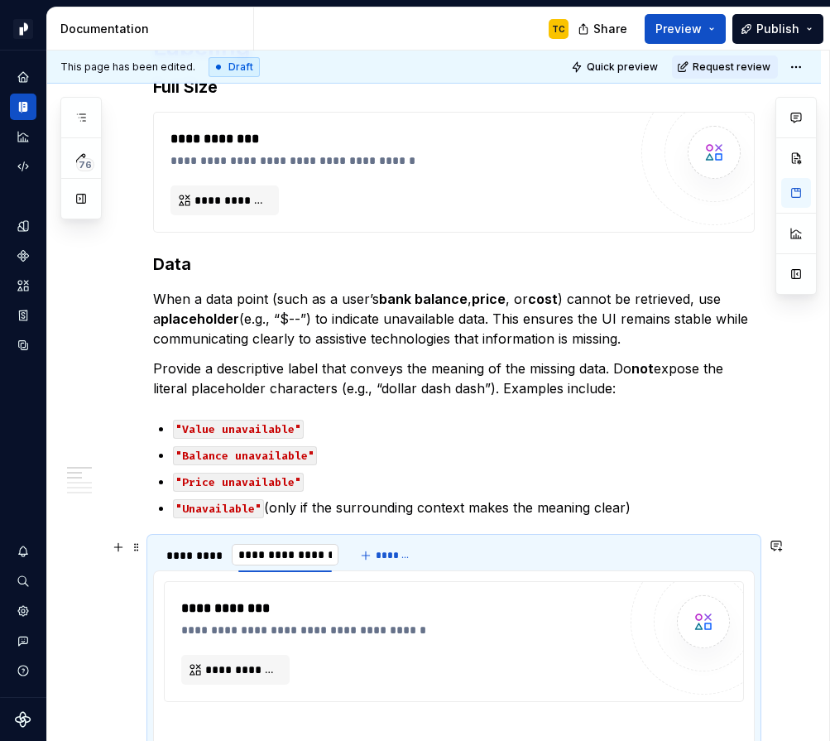
click at [325, 552] on input "**********" at bounding box center [285, 555] width 107 height 30
type input "**********"
click at [324, 552] on button "*******" at bounding box center [356, 555] width 65 height 23
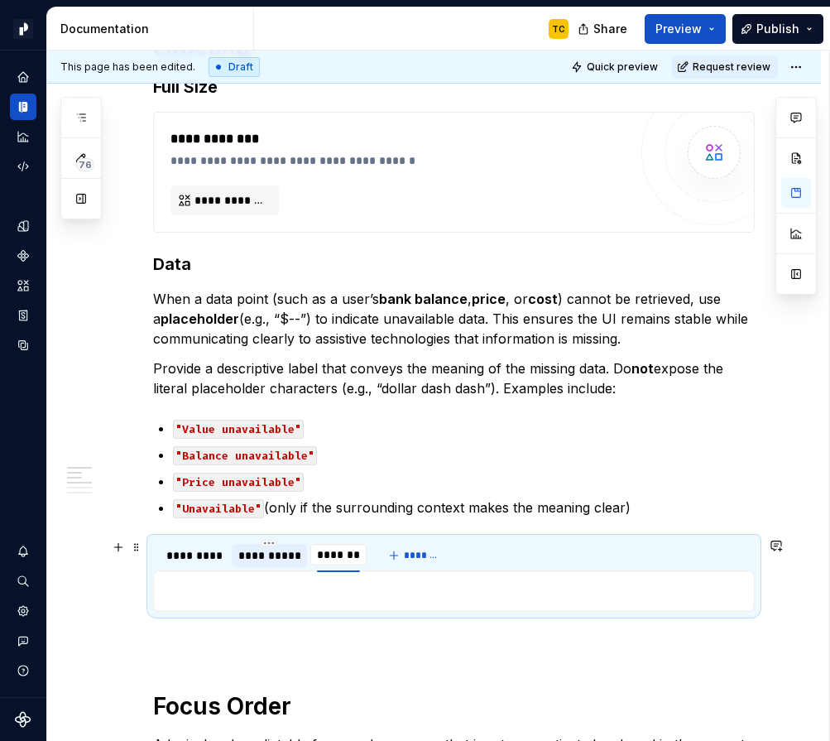
click at [272, 558] on div "**********" at bounding box center [269, 555] width 62 height 17
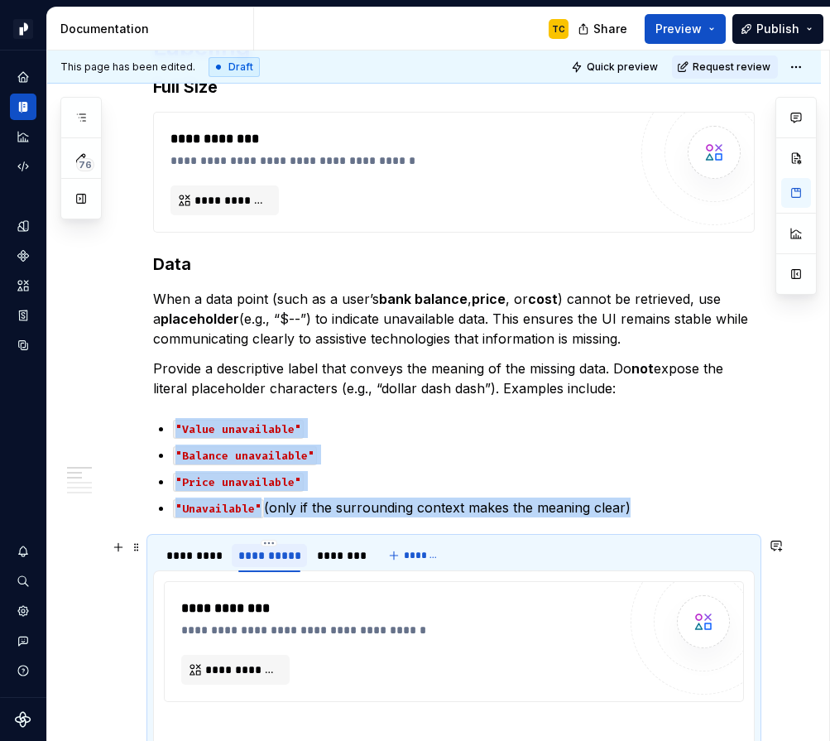
click at [272, 558] on div "**********" at bounding box center [269, 555] width 62 height 17
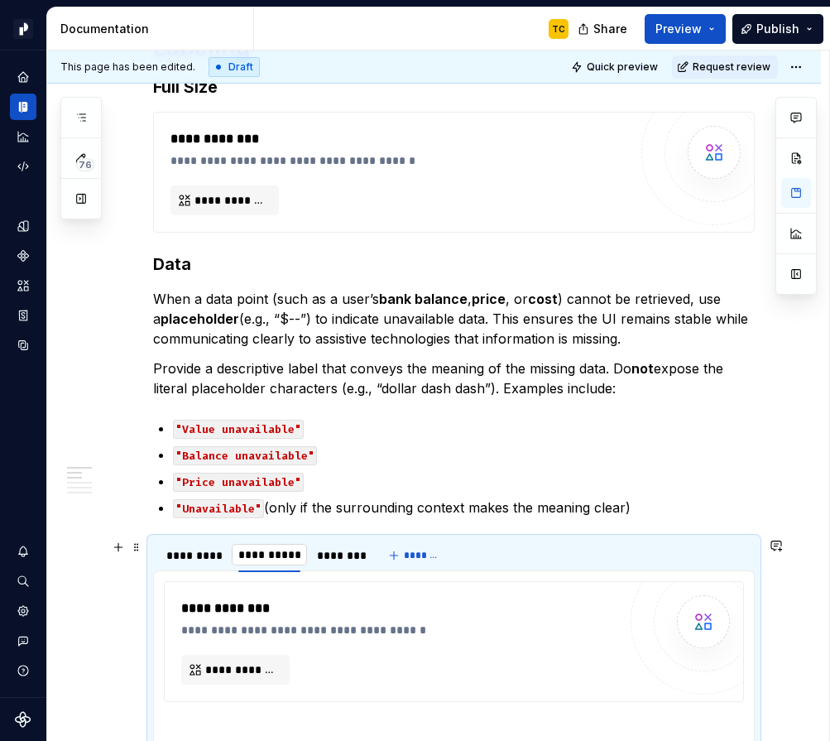
click at [295, 559] on input "**********" at bounding box center [269, 555] width 75 height 30
type input "*********"
click at [332, 547] on div "********" at bounding box center [333, 555] width 43 height 17
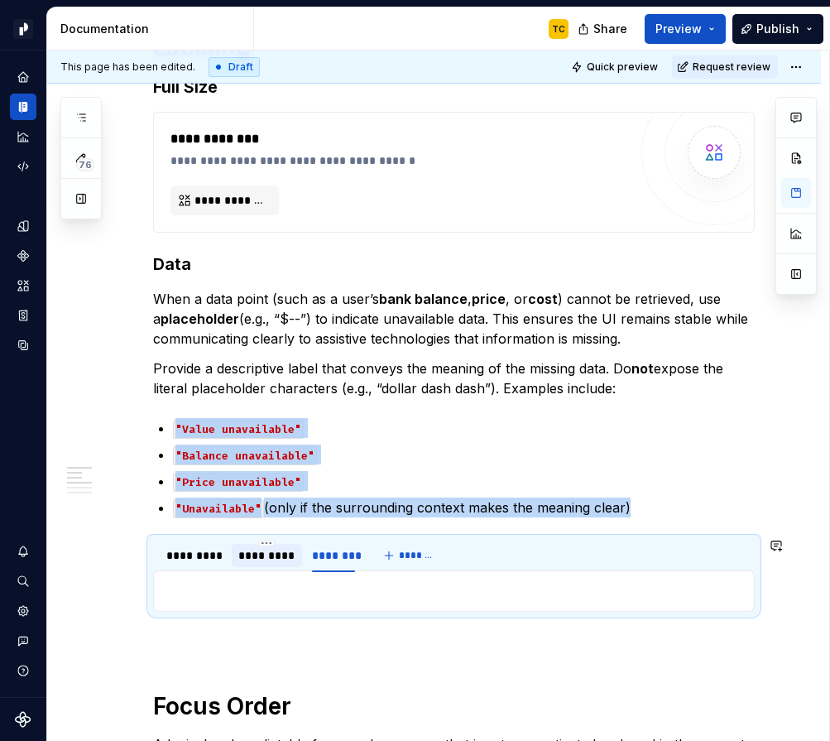
click at [332, 537] on section "**********" at bounding box center [454, 574] width 602 height 75
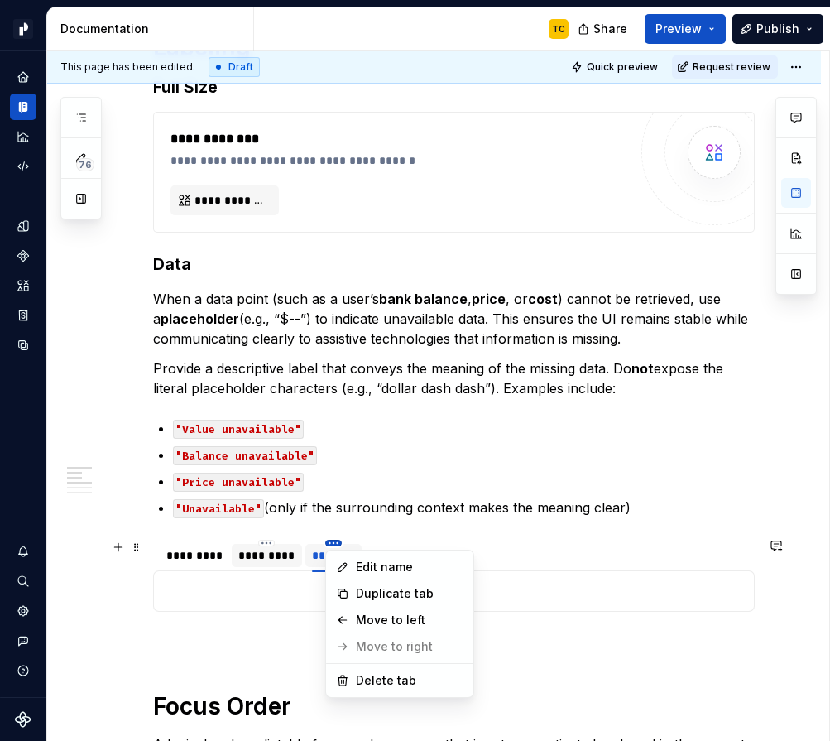
click at [332, 544] on html "Pacific TC Design system data Documentation TC Share Preview Publish 76 Pages A…" at bounding box center [415, 370] width 830 height 741
click at [374, 670] on div "Delete tab" at bounding box center [399, 680] width 141 height 26
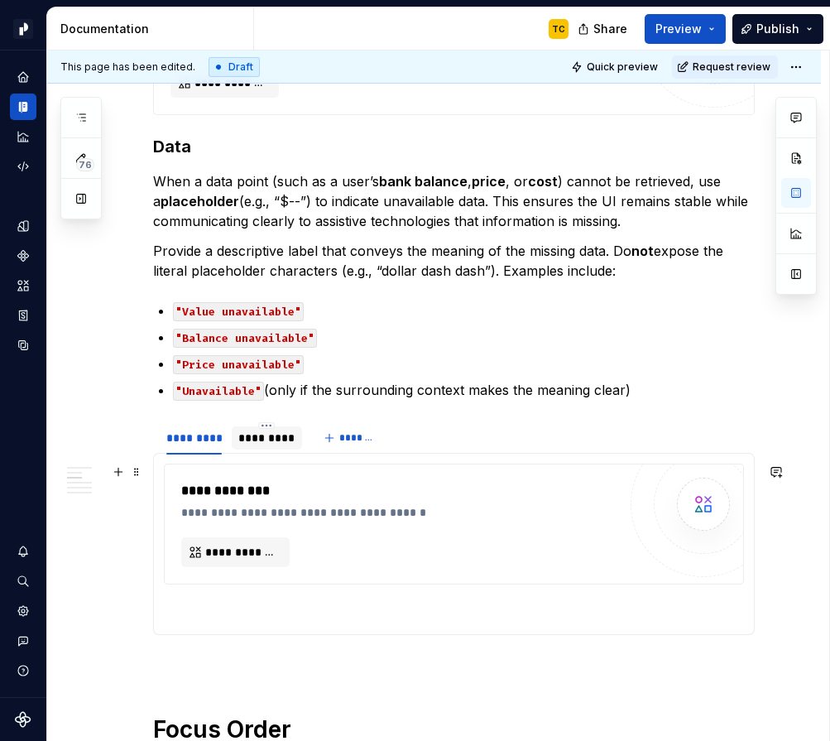
scroll to position [790, 0]
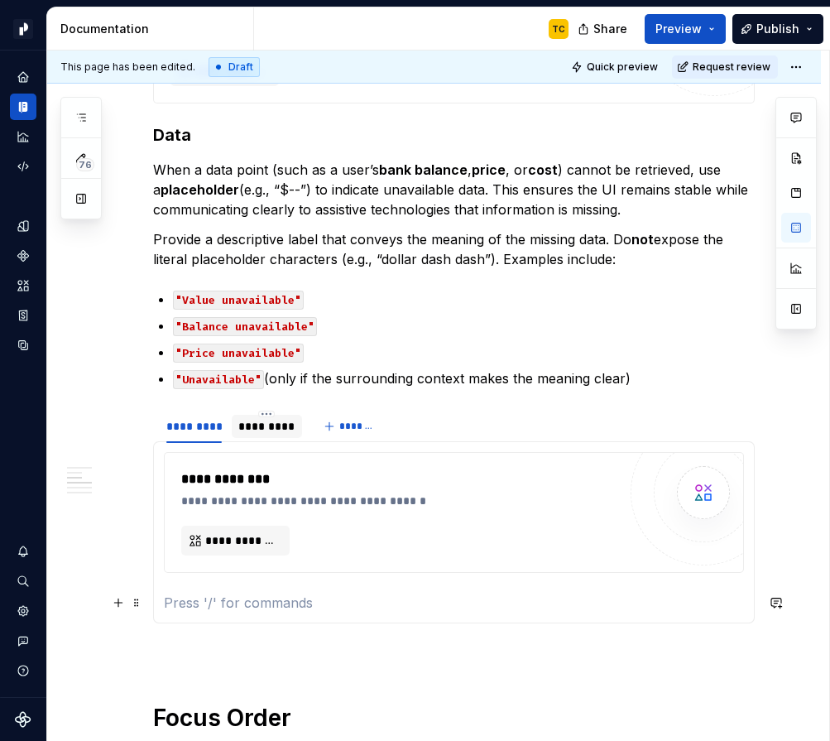
click at [238, 611] on p at bounding box center [454, 603] width 580 height 20
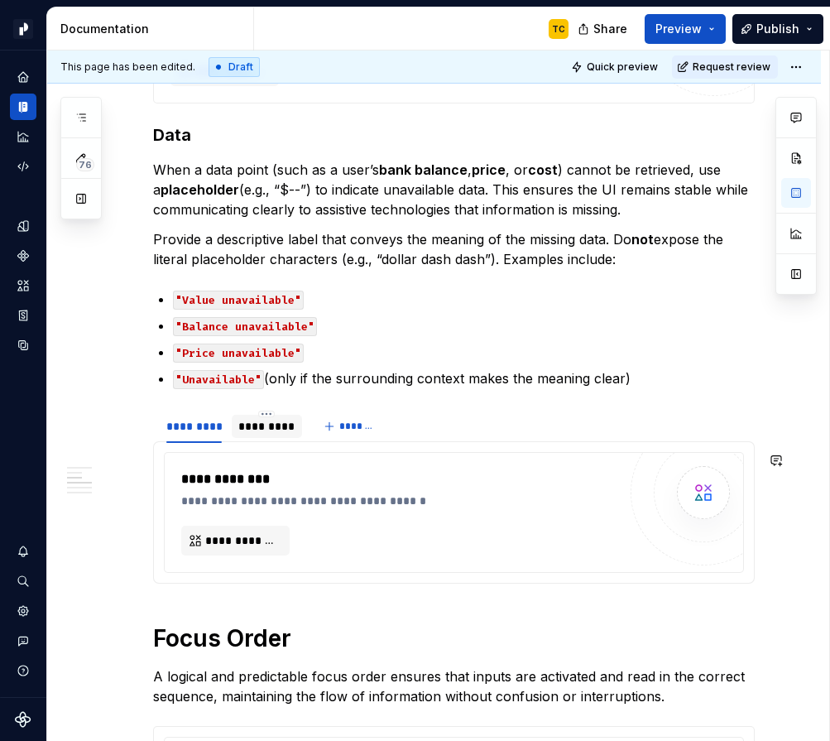
type textarea "*"
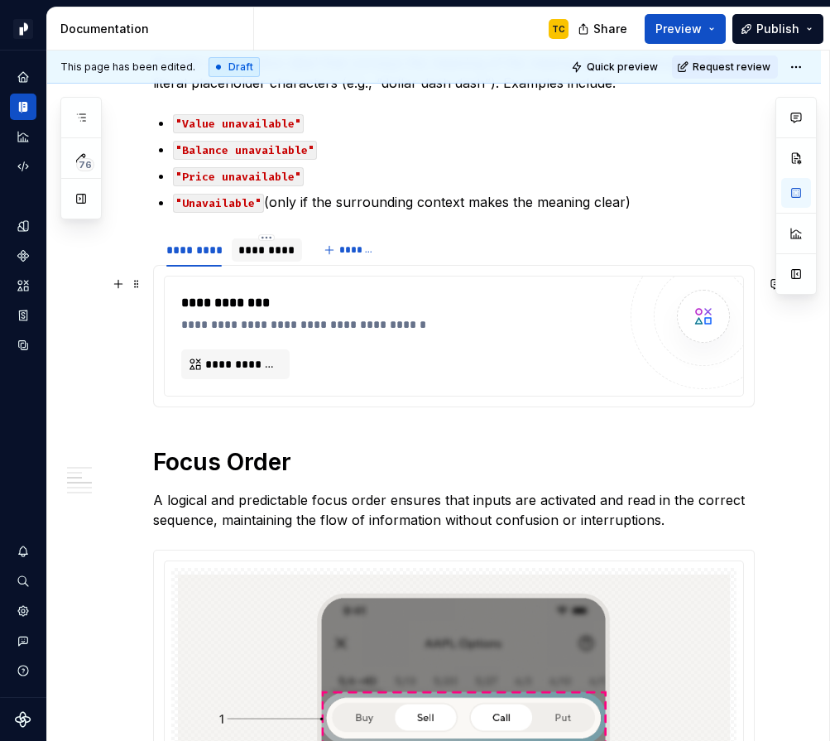
scroll to position [1067, 0]
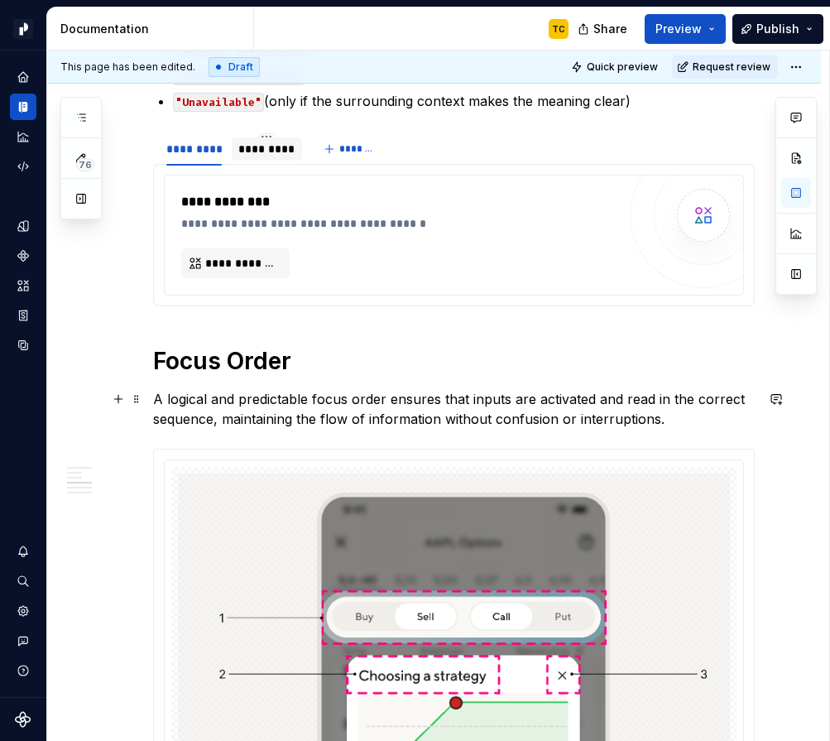
click at [674, 413] on p "A logical and predictable focus order ensures that inputs are activated and rea…" at bounding box center [454, 409] width 602 height 40
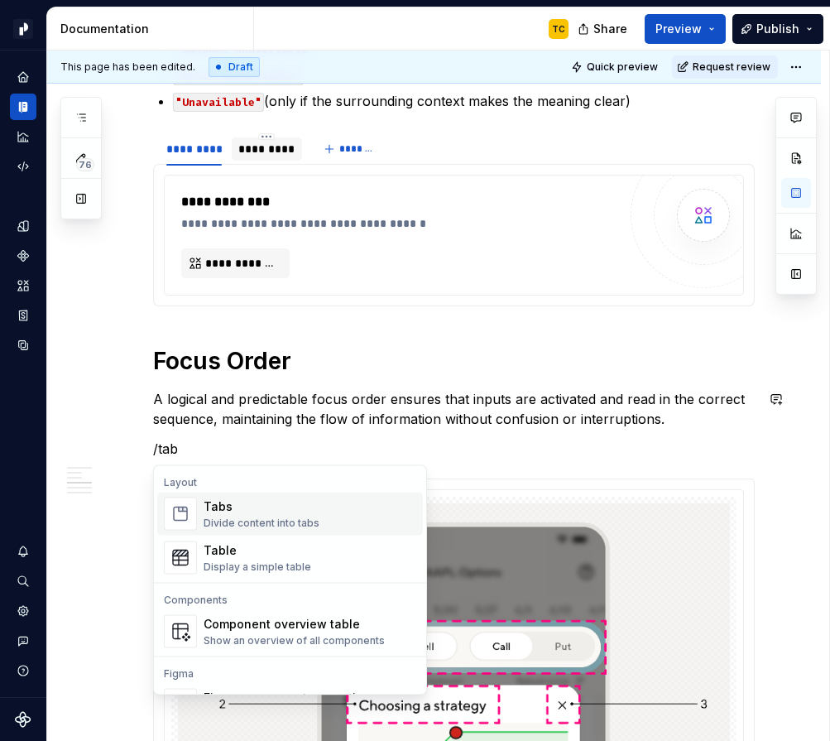
click at [298, 512] on div "Tabs" at bounding box center [262, 506] width 116 height 17
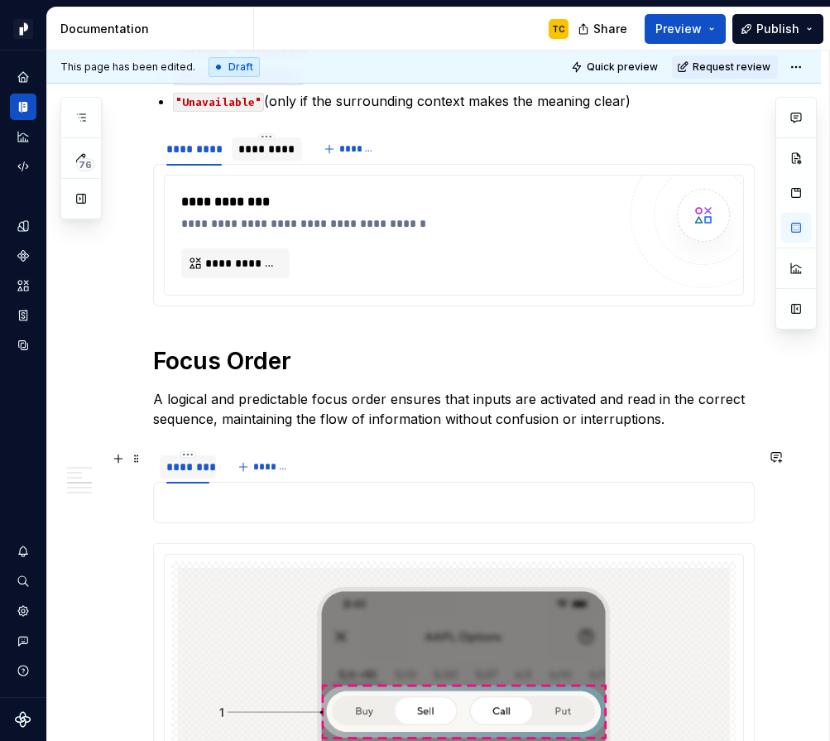
click at [178, 475] on div "********" at bounding box center [188, 466] width 56 height 23
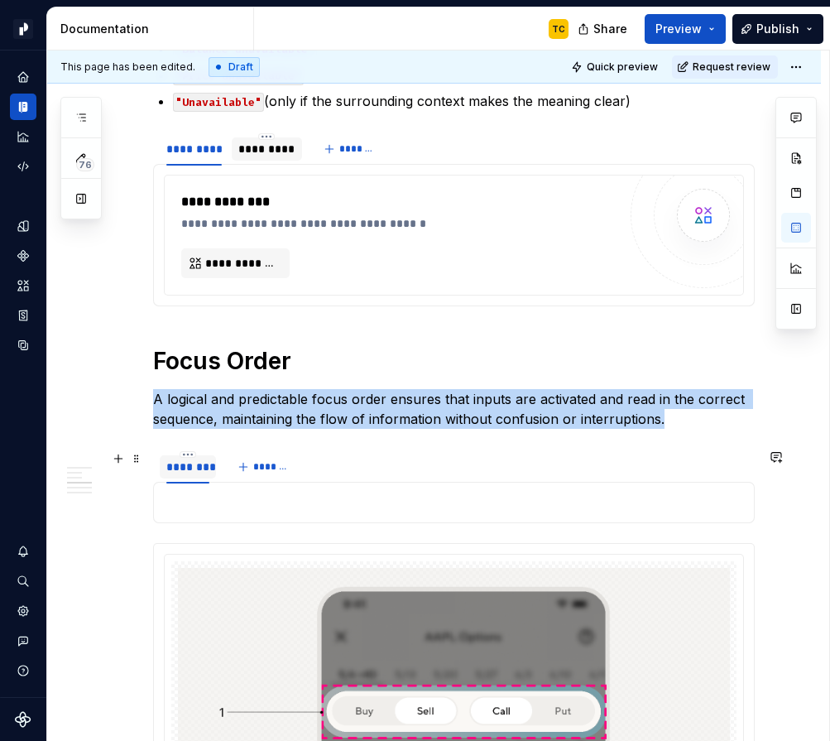
click at [178, 475] on div "********" at bounding box center [188, 466] width 56 height 23
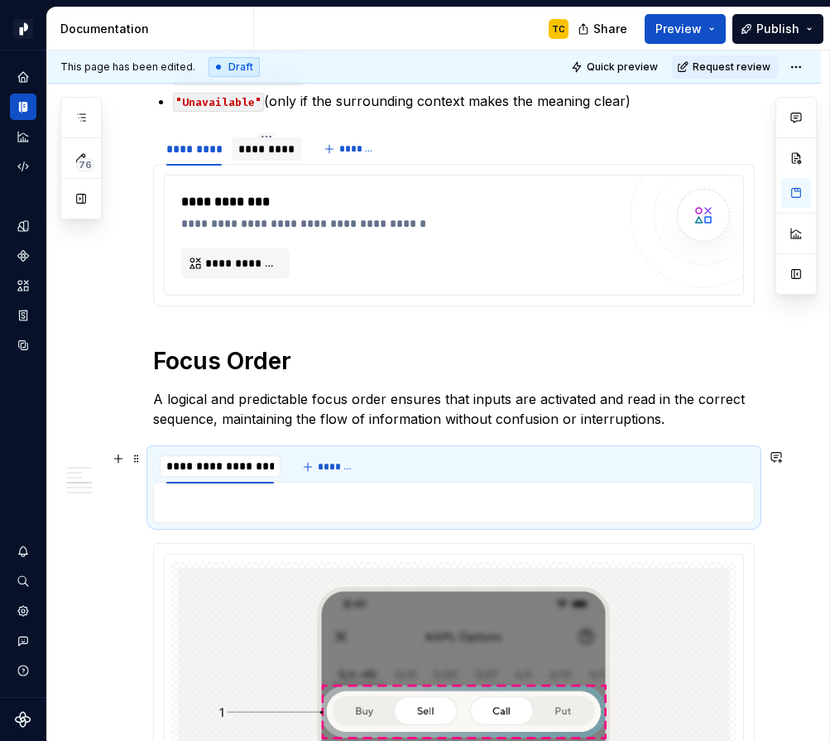
type input "**********"
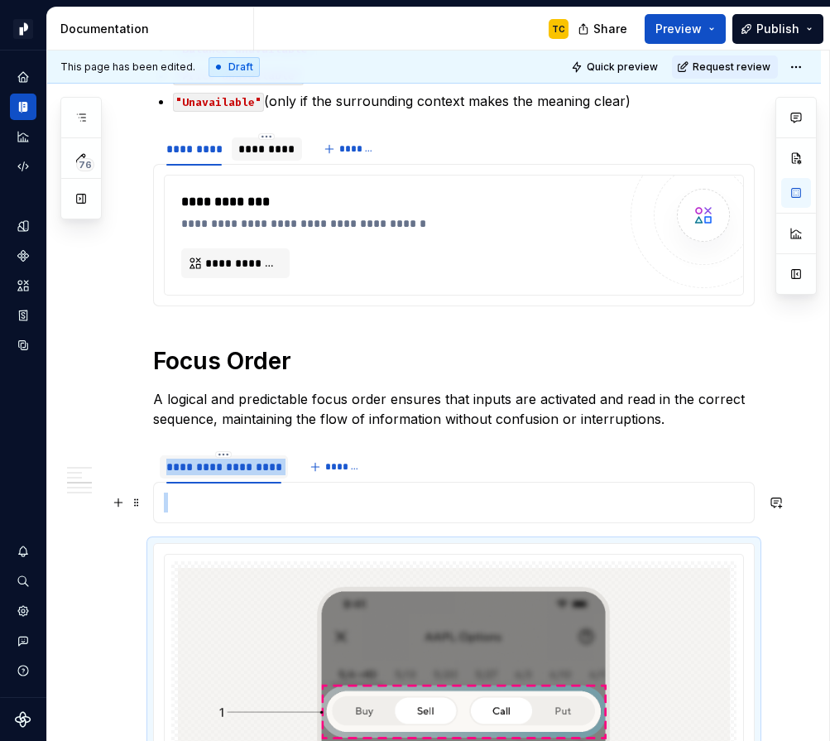
click at [193, 507] on p at bounding box center [454, 503] width 580 height 20
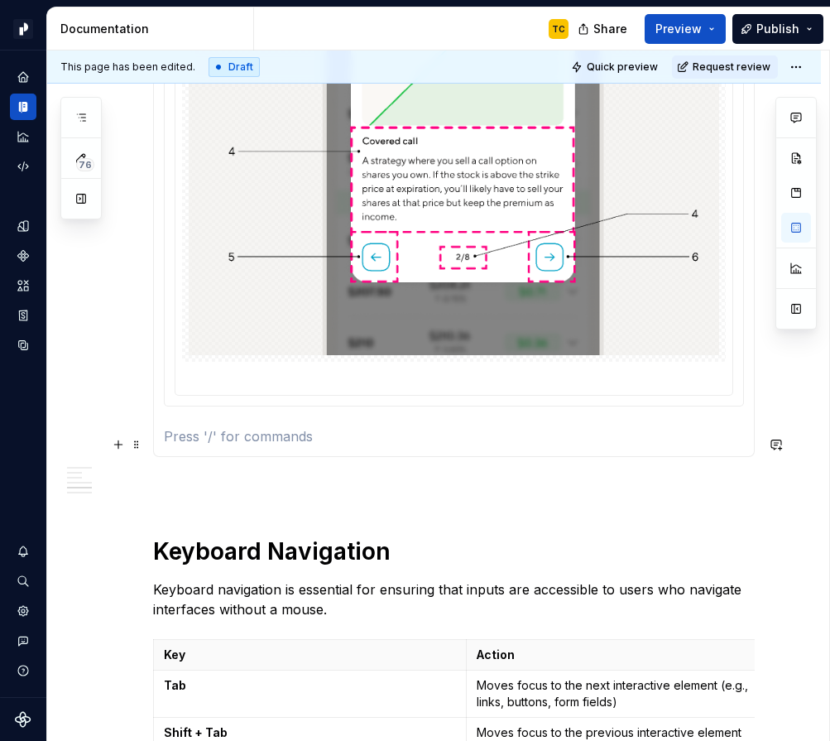
click at [211, 443] on p at bounding box center [454, 436] width 580 height 20
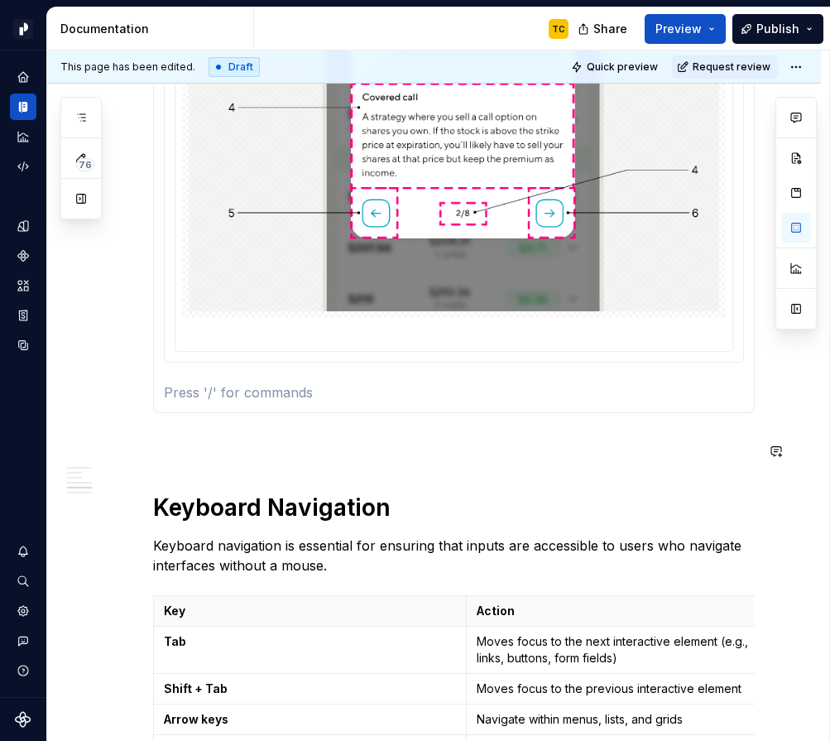
scroll to position [1875, 0]
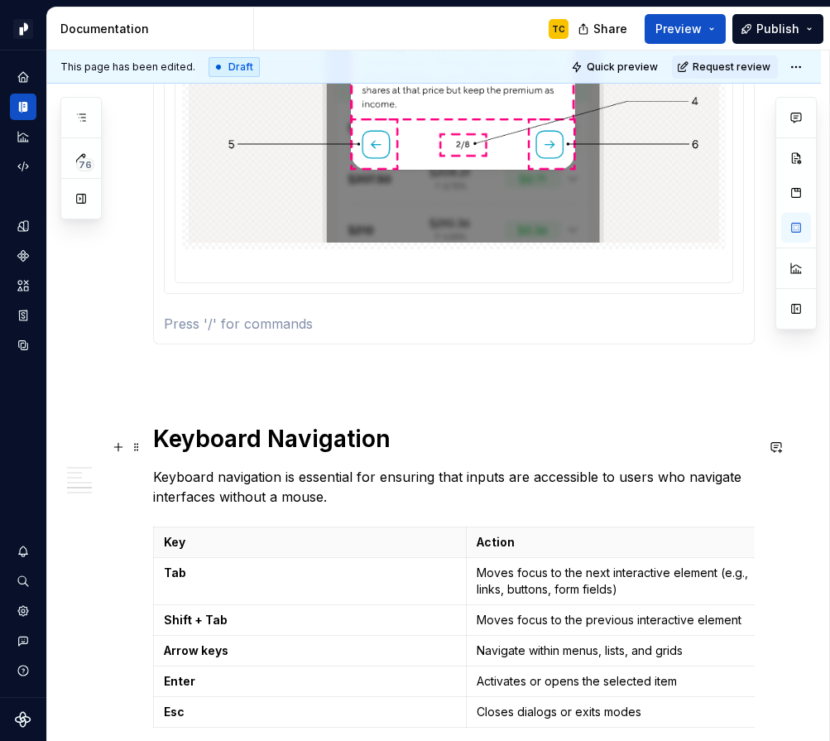
click at [190, 414] on div "**********" at bounding box center [454, 70] width 602 height 3197
click at [195, 393] on div "**********" at bounding box center [454, 70] width 602 height 3197
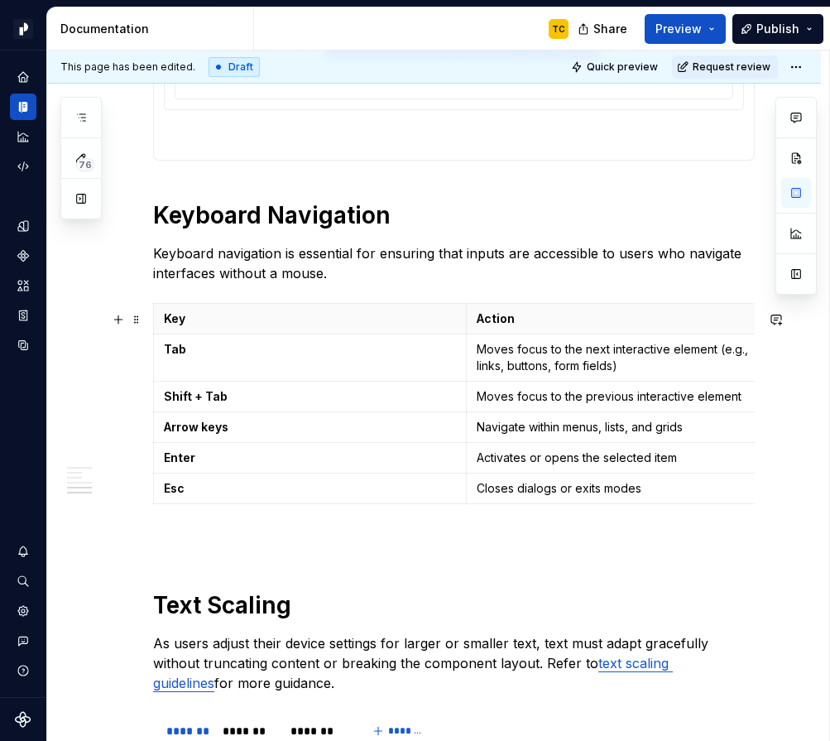
scroll to position [2048, 0]
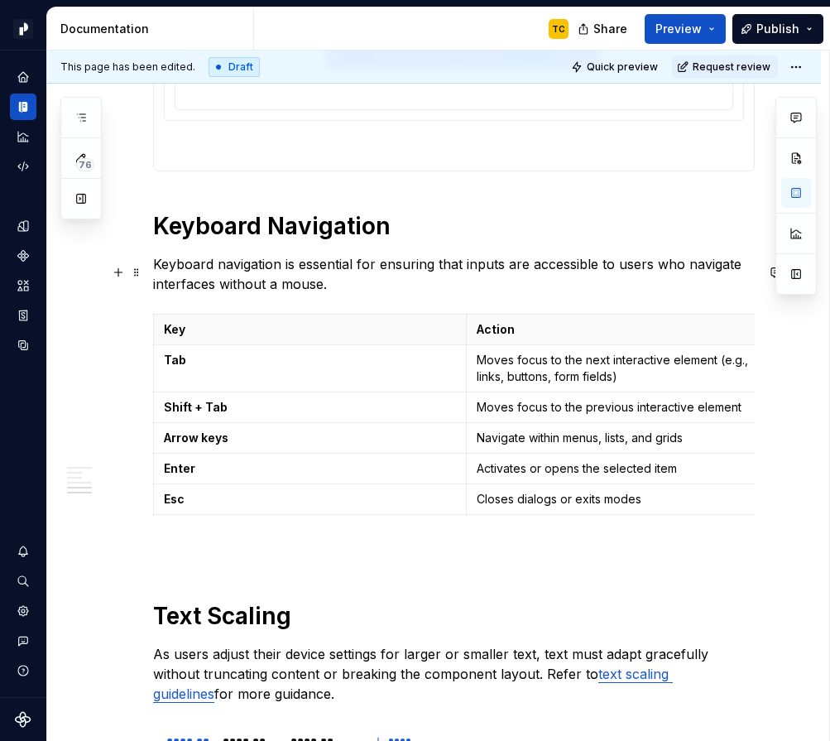
click at [352, 286] on p "Keyboard navigation is essential for ensuring that inputs are accessible to use…" at bounding box center [454, 274] width 602 height 40
click at [341, 294] on p "Keyboard navigation is essential for ensuring that inputs are accessible to use…" at bounding box center [454, 274] width 602 height 40
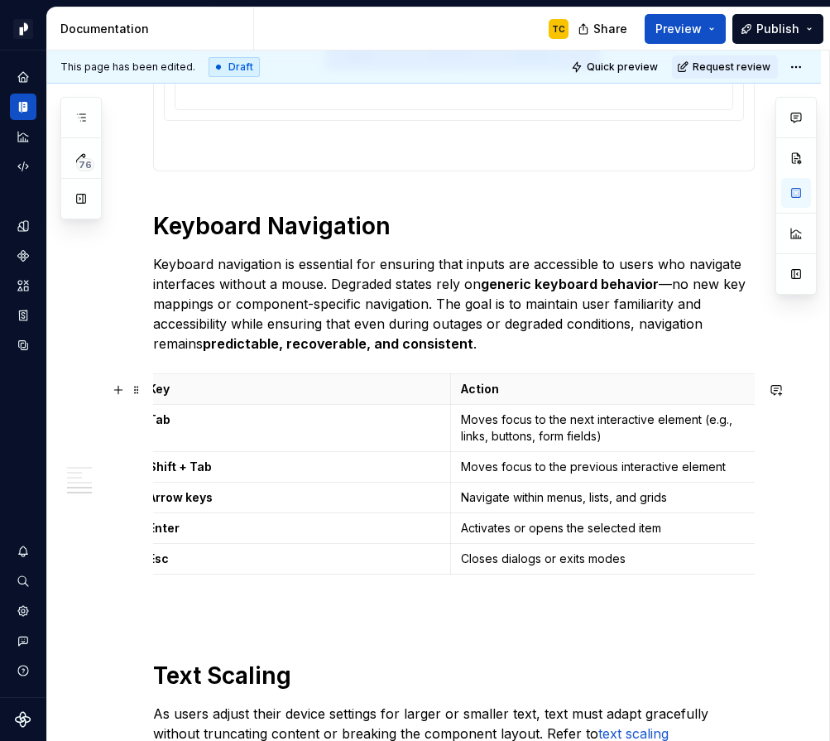
scroll to position [0, 0]
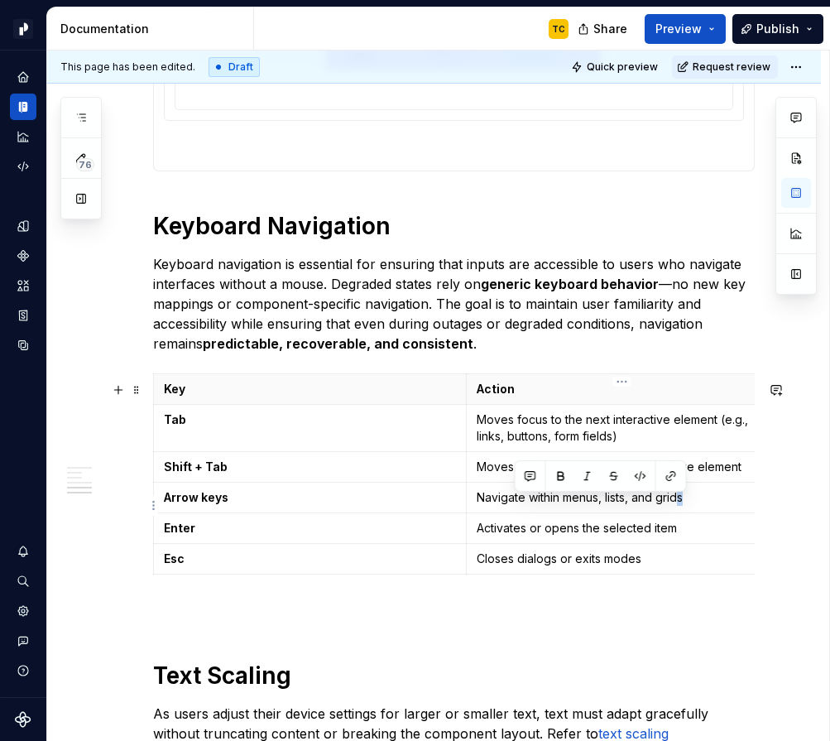
click at [683, 505] on p "Navigate within menus, lists, and grids" at bounding box center [623, 497] width 292 height 17
click at [690, 531] on p "Activates or opens the selected item" at bounding box center [623, 528] width 292 height 17
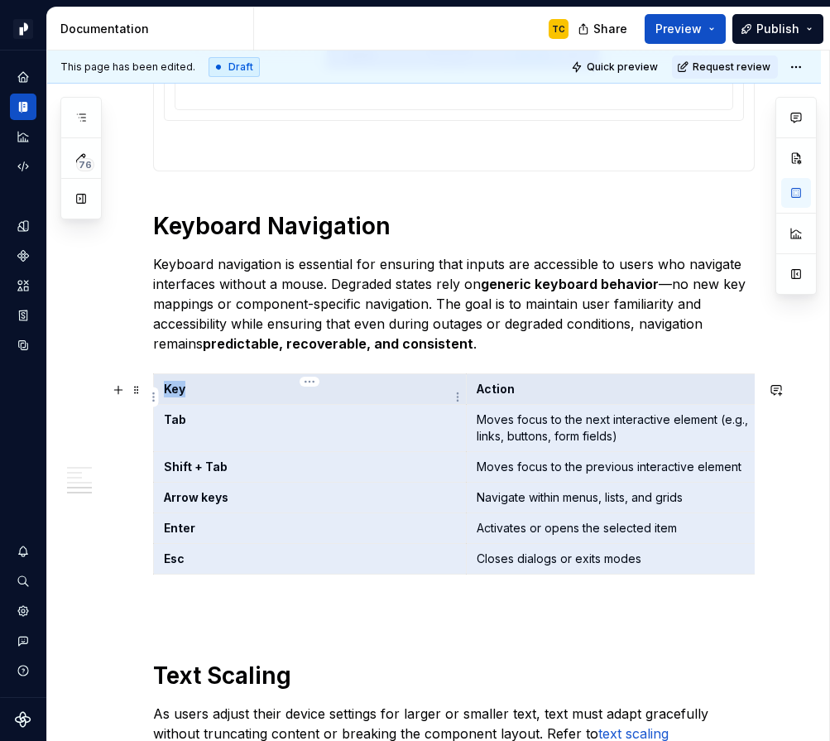
drag, startPoint x: 656, startPoint y: 570, endPoint x: 172, endPoint y: 408, distance: 510.0
click at [172, 408] on tbody "Key Action Tab Moves focus to the next interactive element (e.g., links, button…" at bounding box center [466, 473] width 625 height 200
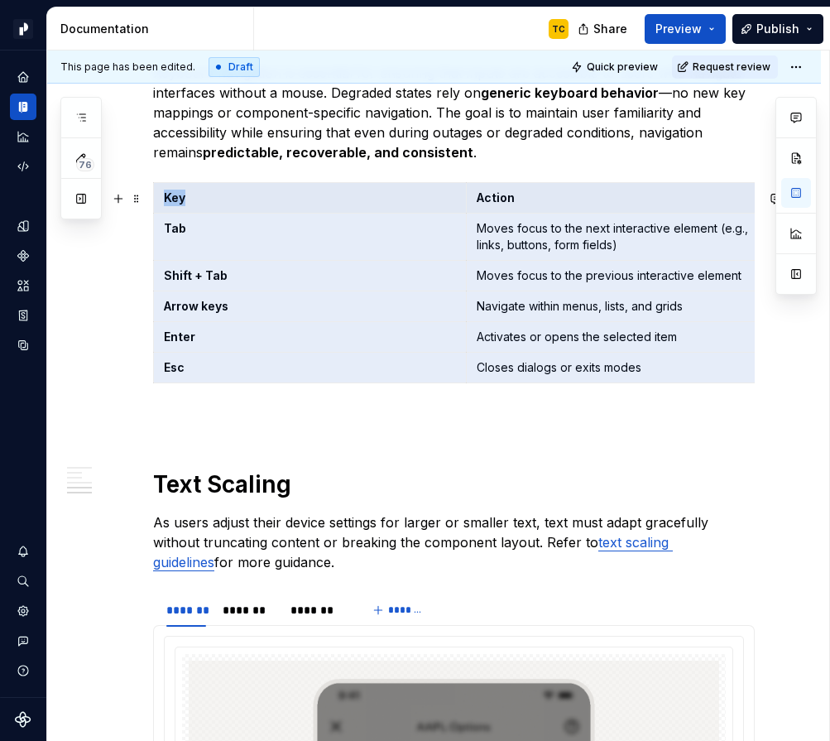
scroll to position [2307, 0]
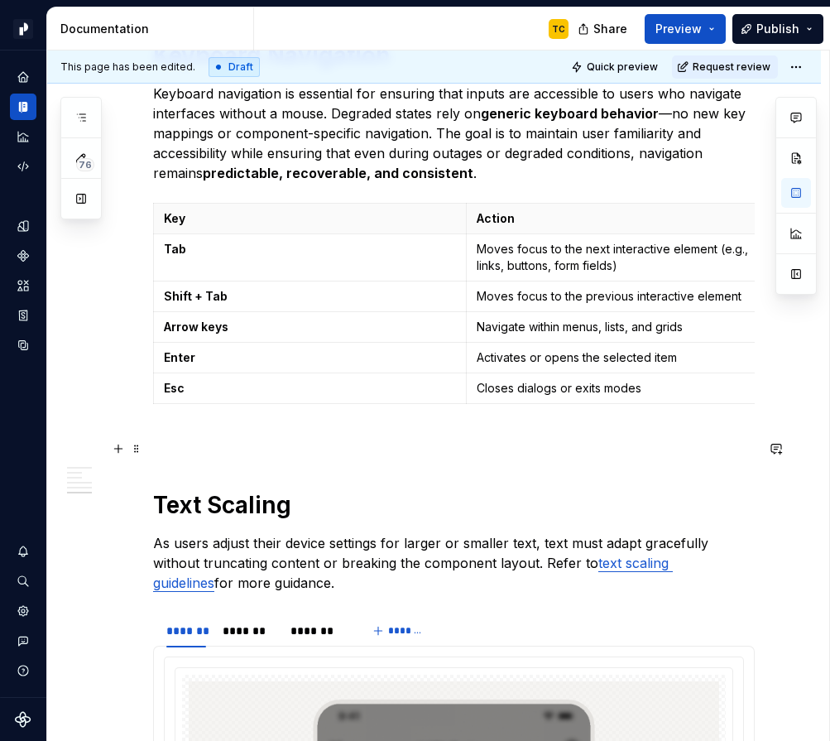
scroll to position [2181, 0]
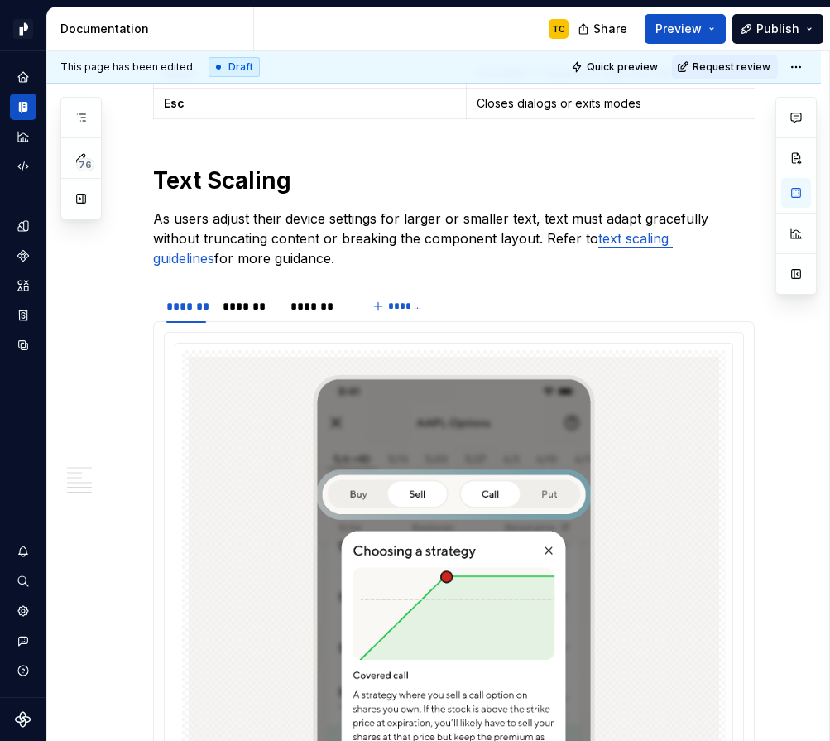
scroll to position [2639, 0]
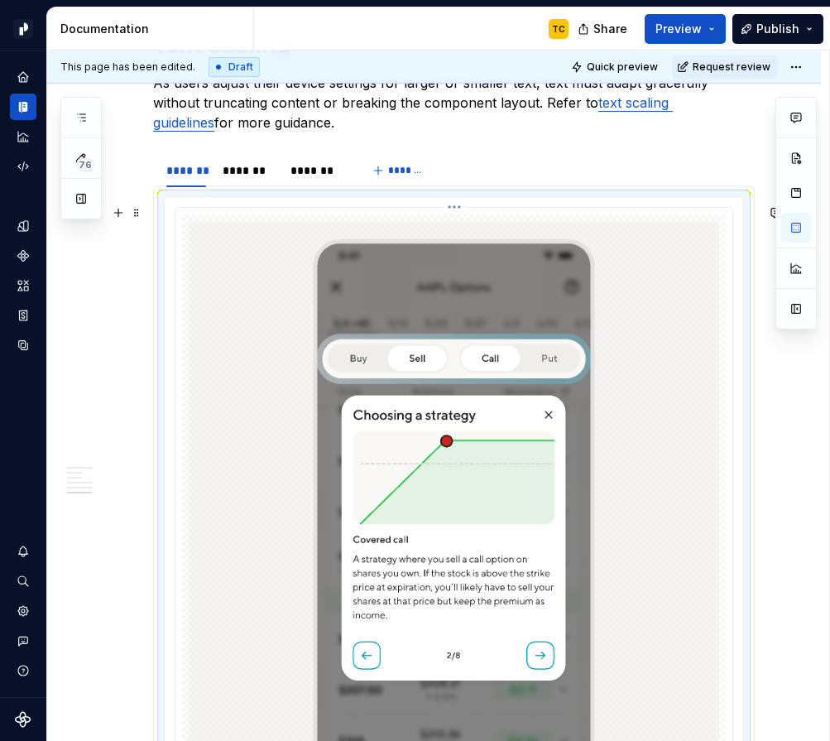
click at [378, 262] on img at bounding box center [454, 487] width 531 height 533
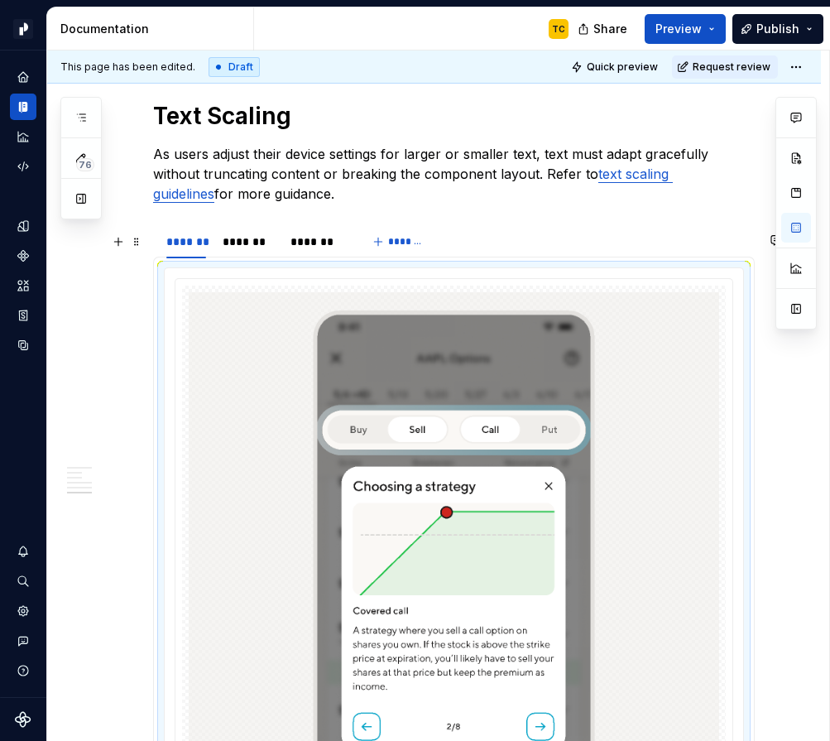
scroll to position [2545, 0]
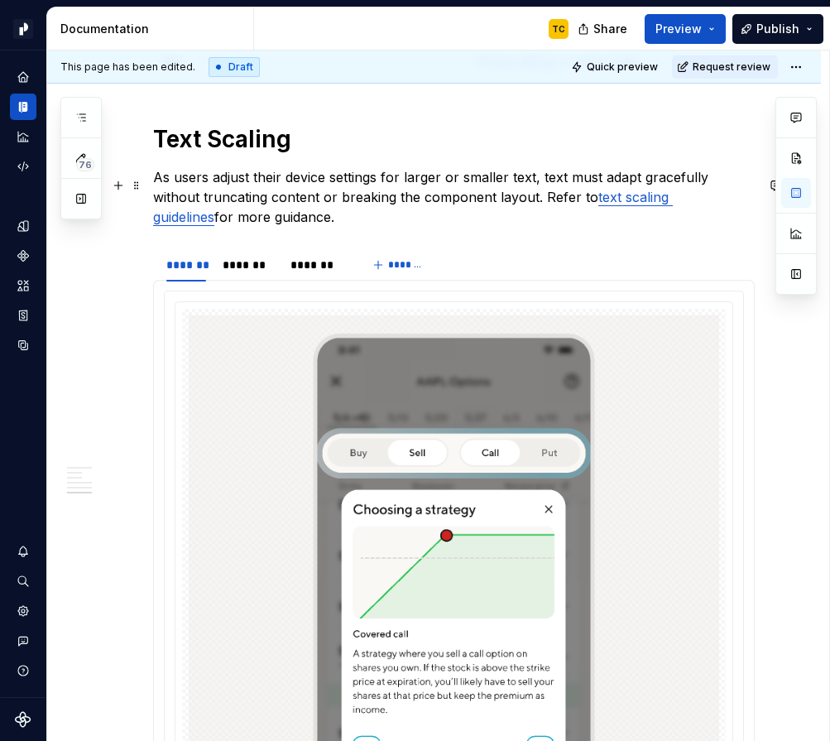
click at [303, 227] on p "As users adjust their device settings for larger or smaller text, text must ada…" at bounding box center [454, 197] width 602 height 60
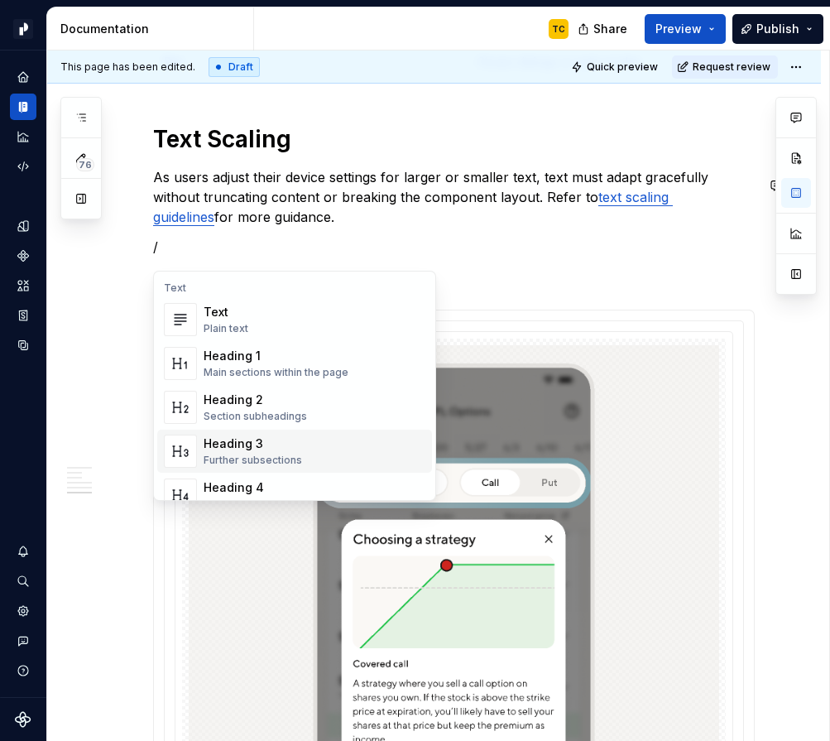
click at [287, 435] on div "Heading 3" at bounding box center [253, 443] width 99 height 17
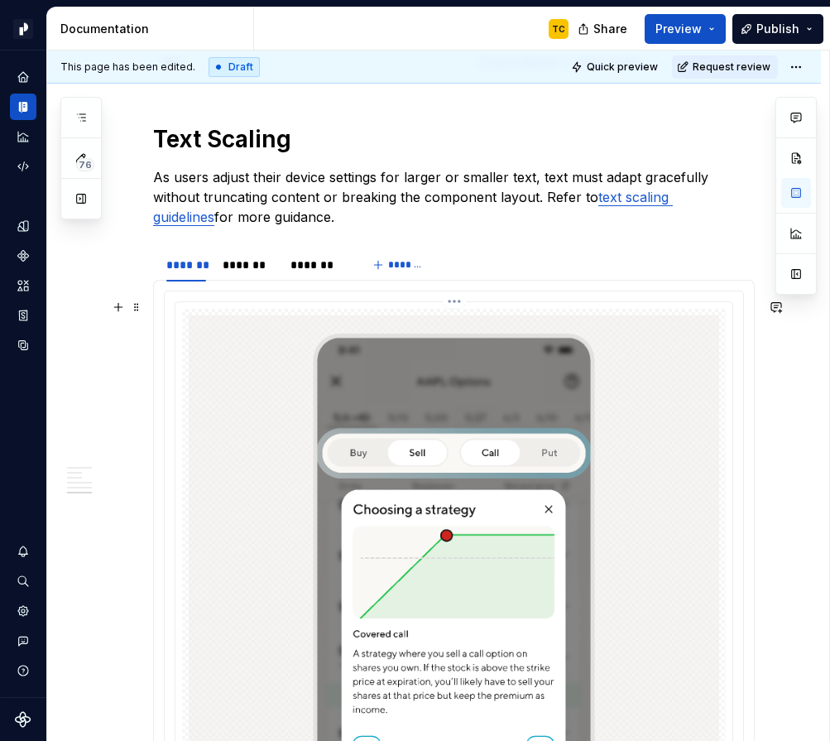
click at [461, 310] on html "Pacific TC Design system data Documentation TC Share Preview Publish 76 Pages A…" at bounding box center [415, 370] width 830 height 741
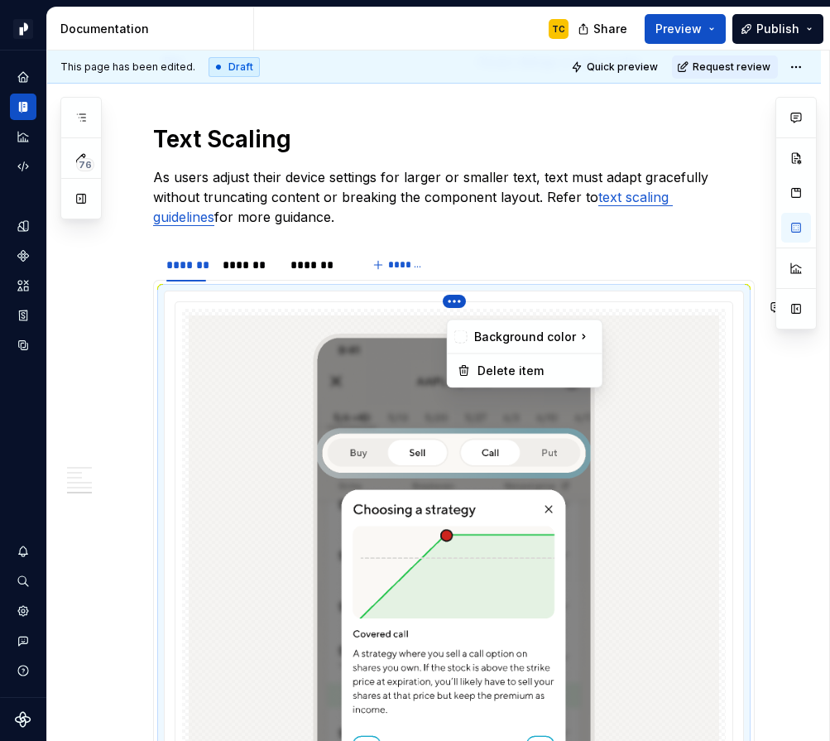
click at [804, 221] on div at bounding box center [796, 213] width 41 height 233
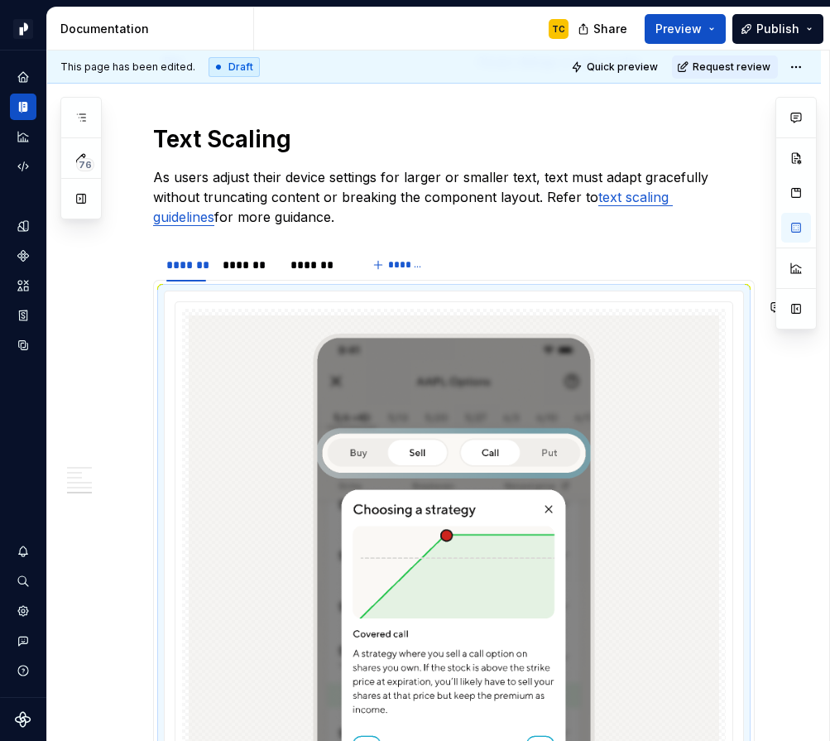
scroll to position [0, 0]
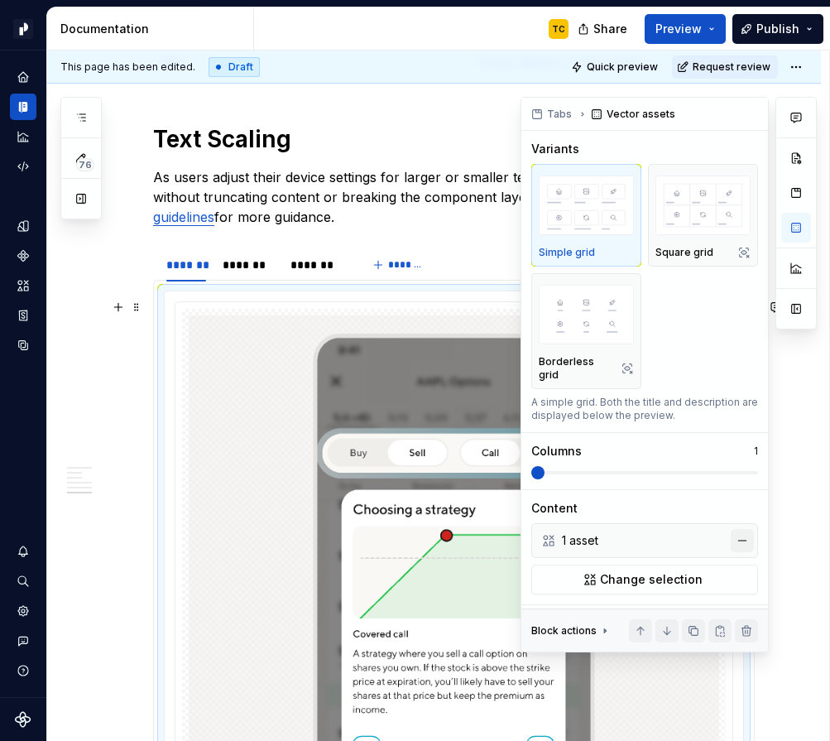
click at [746, 529] on button "button" at bounding box center [742, 540] width 23 height 23
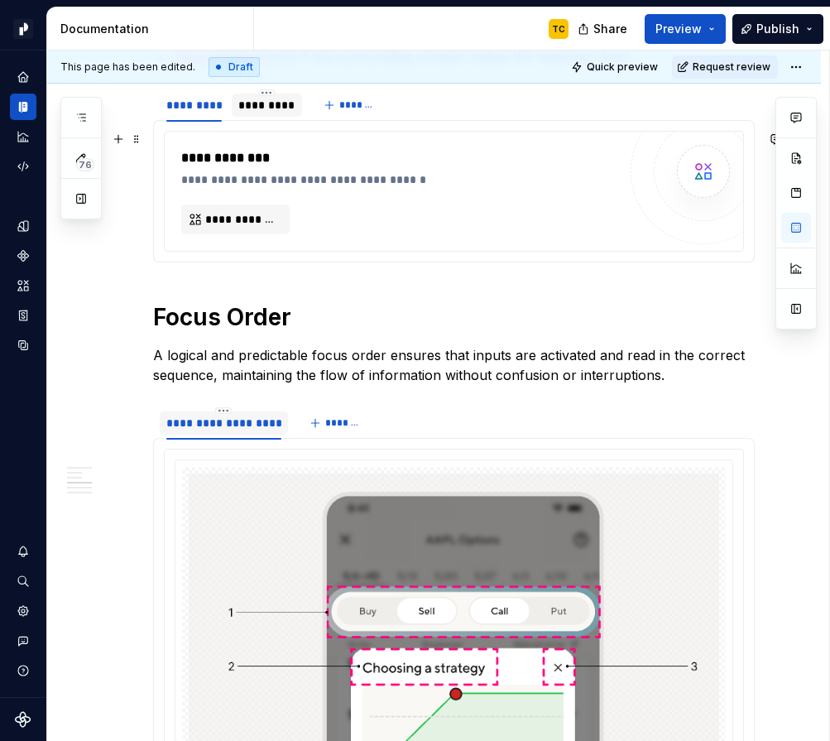
scroll to position [1429, 0]
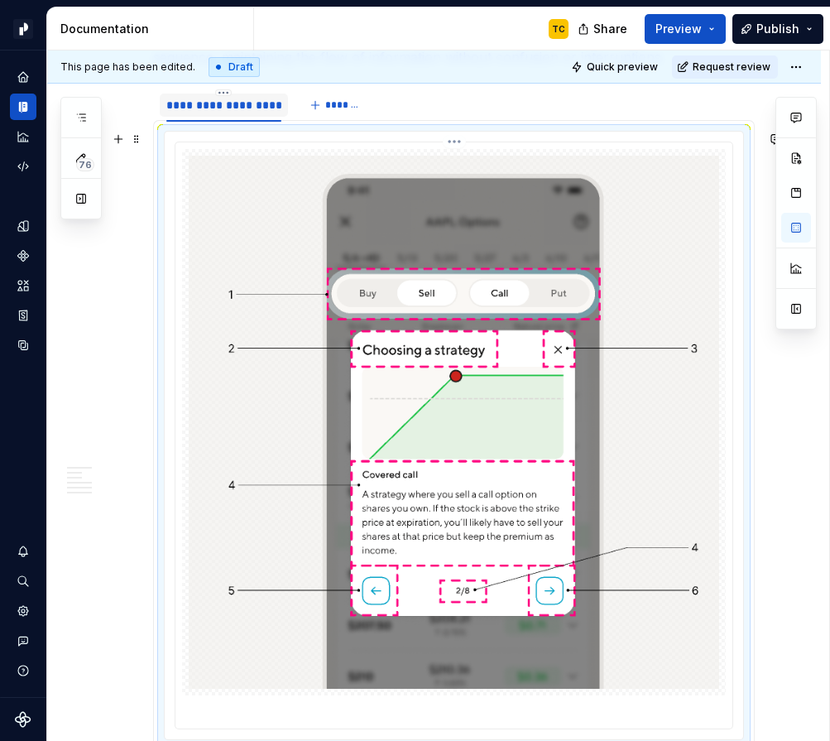
click at [494, 233] on img at bounding box center [454, 422] width 531 height 533
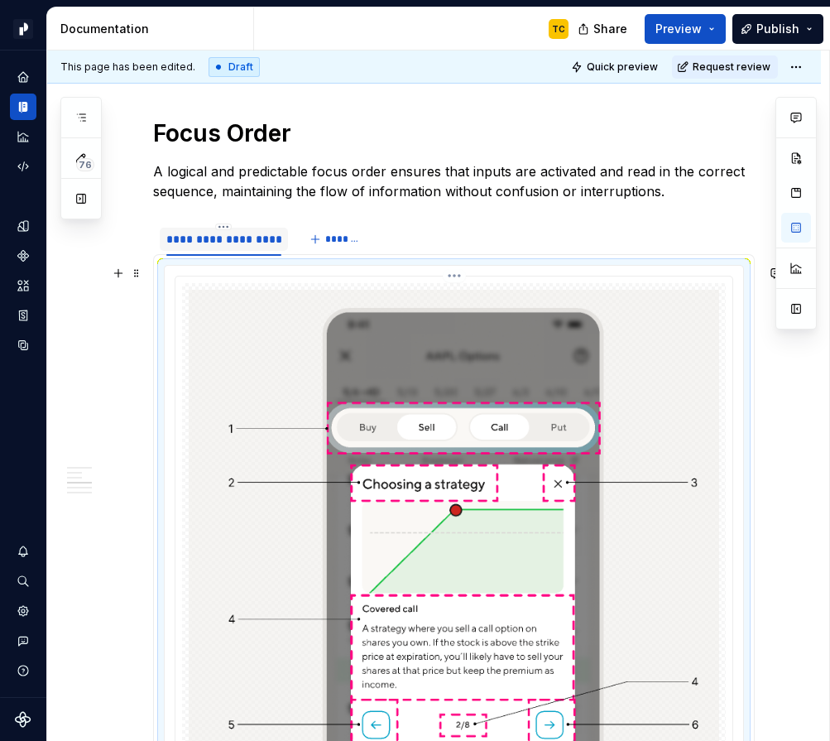
scroll to position [1267, 0]
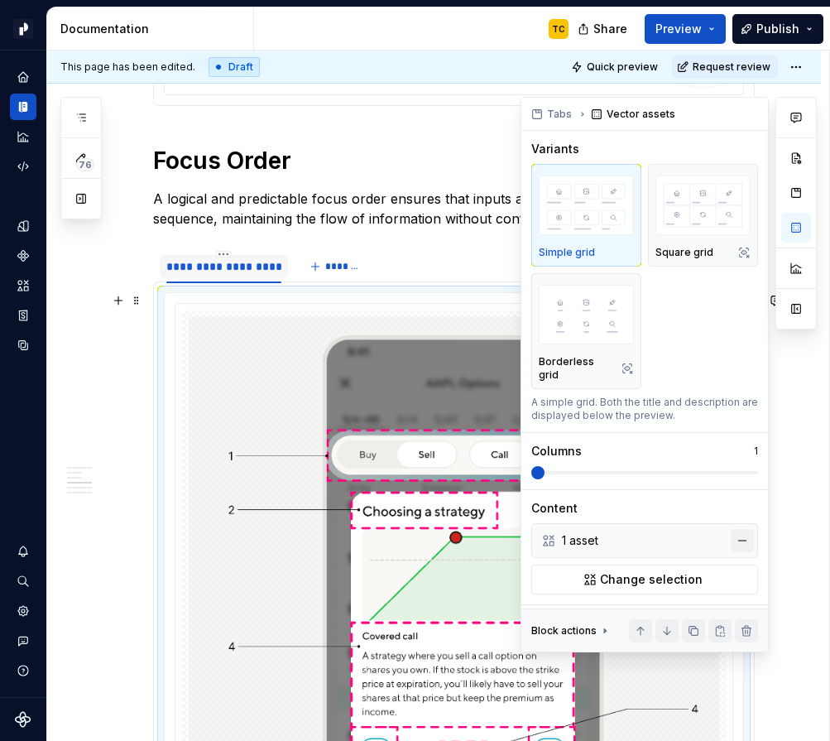
click at [740, 529] on button "button" at bounding box center [742, 540] width 23 height 23
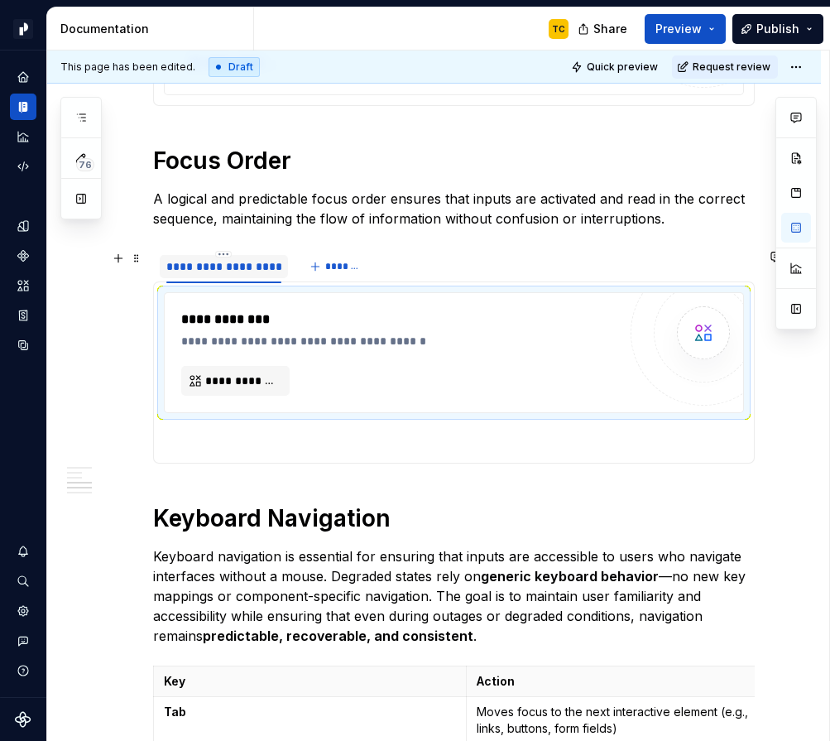
click at [445, 269] on div "**********" at bounding box center [454, 266] width 602 height 33
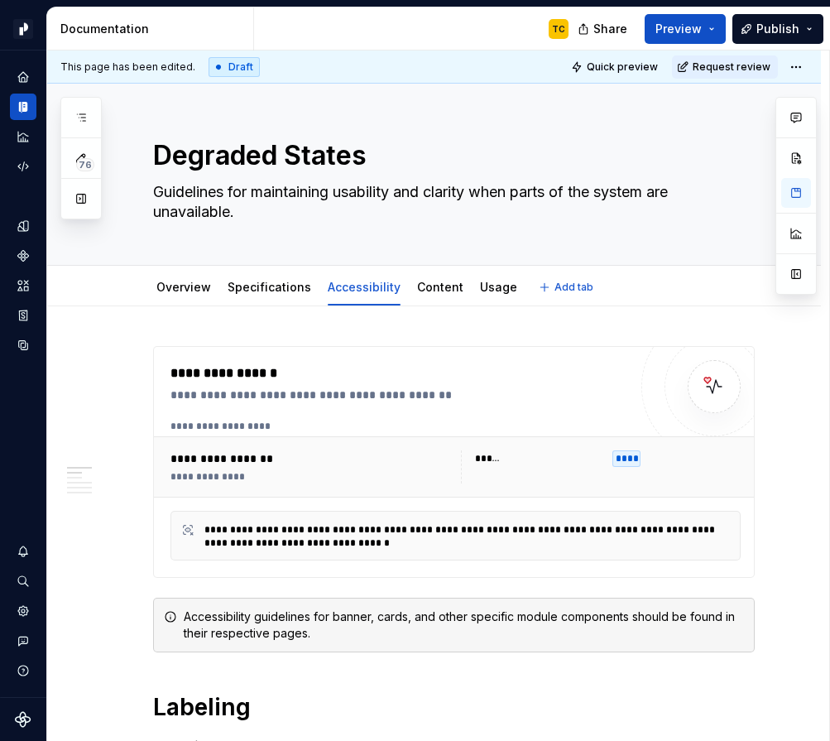
scroll to position [0, 0]
click at [480, 296] on div "Usage" at bounding box center [498, 288] width 37 height 20
click at [476, 298] on div "Usage" at bounding box center [499, 288] width 51 height 26
click at [480, 290] on link "Usage" at bounding box center [498, 288] width 37 height 14
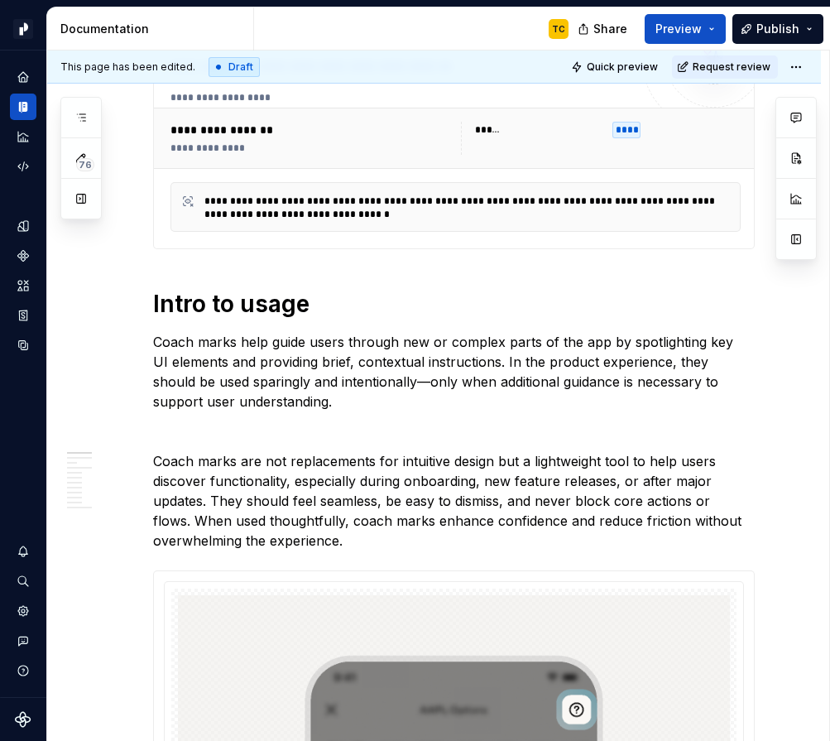
scroll to position [389, 0]
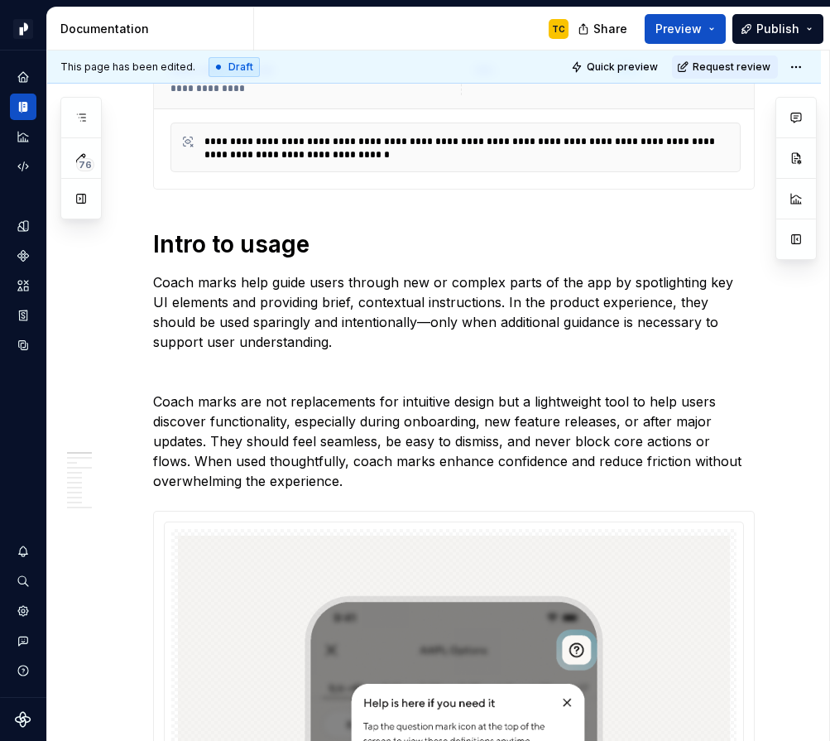
type textarea "*"
